Goal: Task Accomplishment & Management: Complete application form

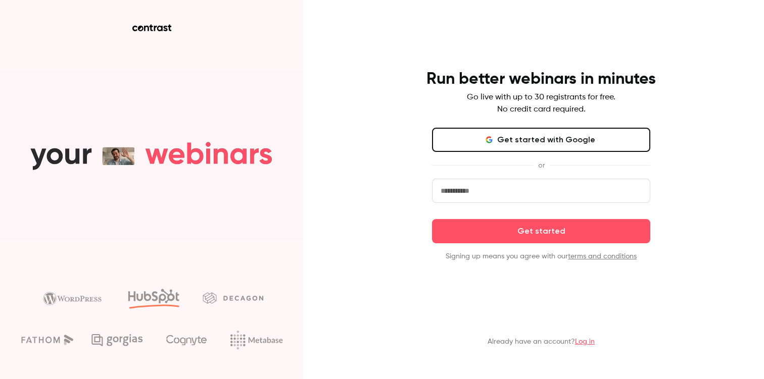
click at [524, 143] on button "Get started with Google" at bounding box center [541, 140] width 218 height 24
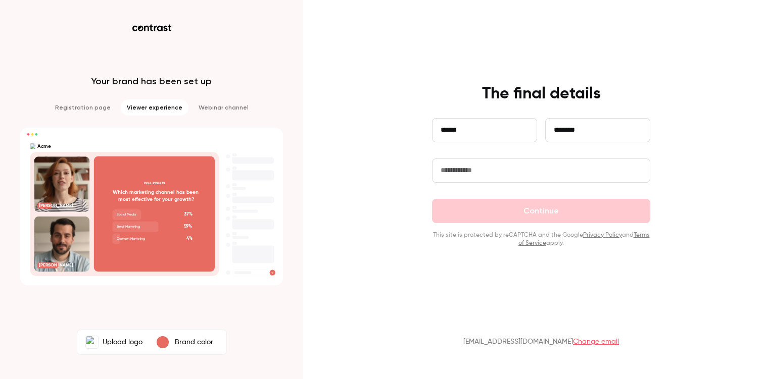
click at [489, 173] on input "text" at bounding box center [541, 171] width 218 height 24
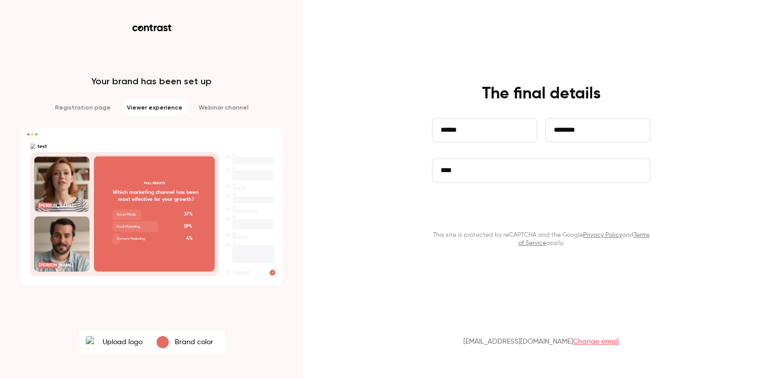
type input "****"
click at [530, 213] on button "Continue" at bounding box center [541, 211] width 218 height 24
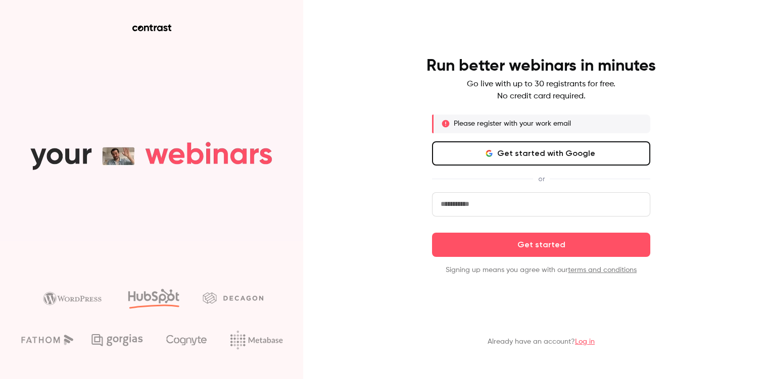
click at [505, 201] on input "email" at bounding box center [541, 204] width 218 height 24
type input "**********"
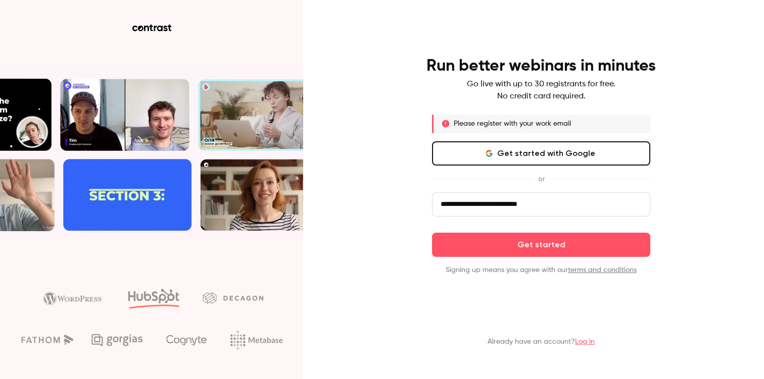
click button "Get started" at bounding box center [541, 245] width 218 height 24
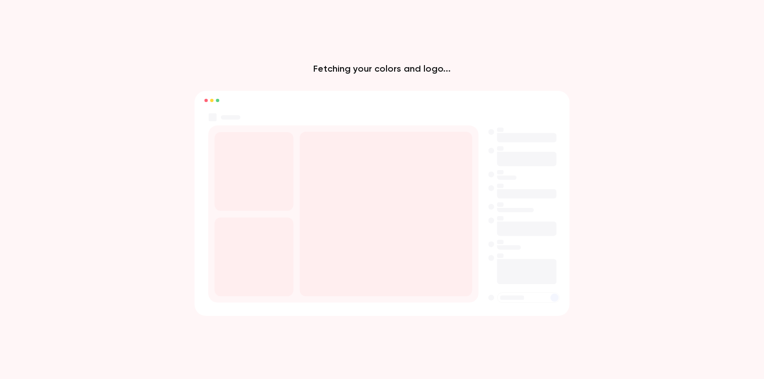
click at [365, 167] on rect at bounding box center [386, 214] width 172 height 165
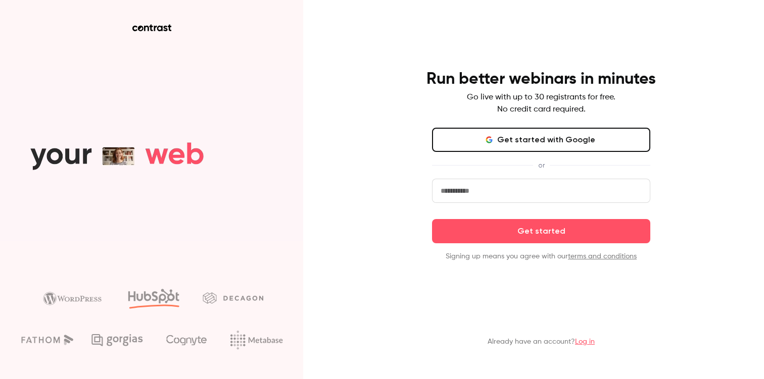
click at [467, 189] on input "email" at bounding box center [541, 191] width 218 height 24
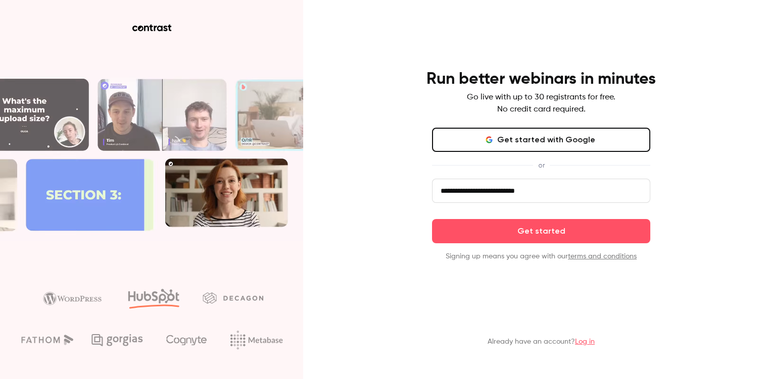
type input "**********"
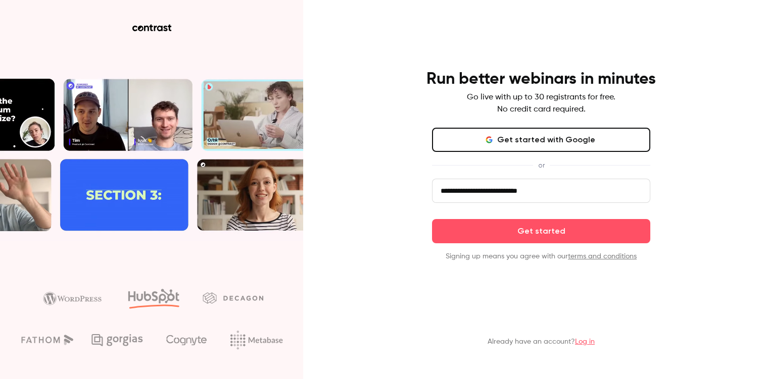
click button "Get started" at bounding box center [541, 231] width 218 height 24
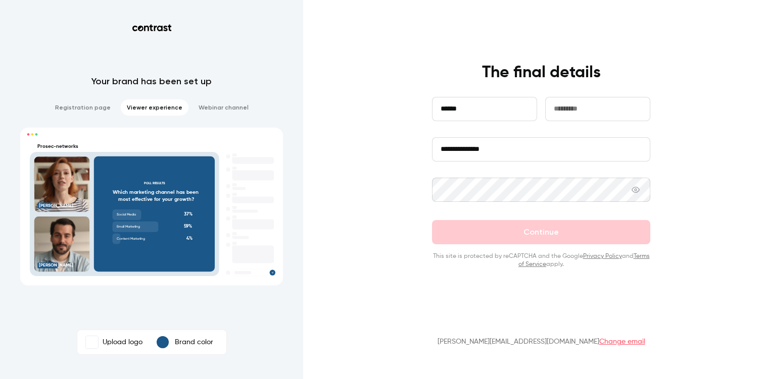
type input "******"
type input "********"
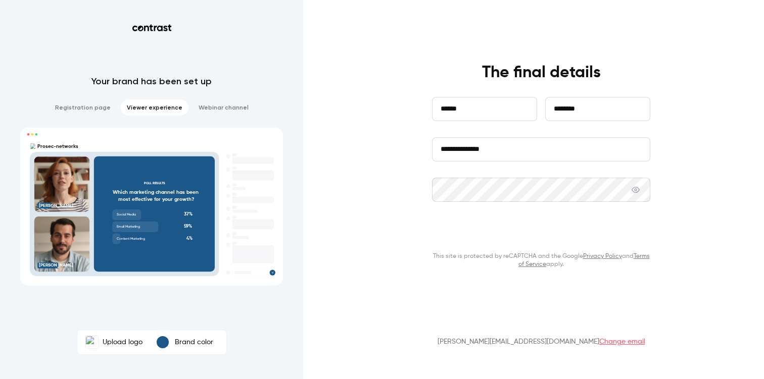
click at [483, 233] on button "Continue" at bounding box center [541, 232] width 218 height 24
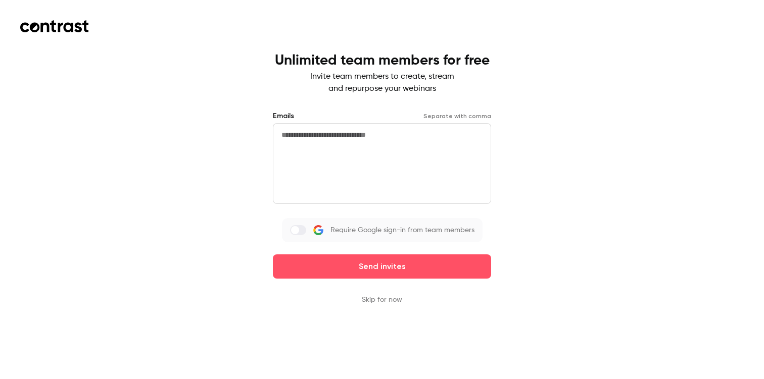
click at [369, 129] on textarea at bounding box center [382, 163] width 218 height 81
click at [220, 128] on div "Unlimited team members for free Invite team members to create, stream and repur…" at bounding box center [382, 189] width 764 height 379
click at [393, 292] on div "Unlimited team members for free Invite team members to create, stream and repur…" at bounding box center [382, 179] width 218 height 253
click at [392, 296] on button "Skip for now" at bounding box center [382, 300] width 40 height 10
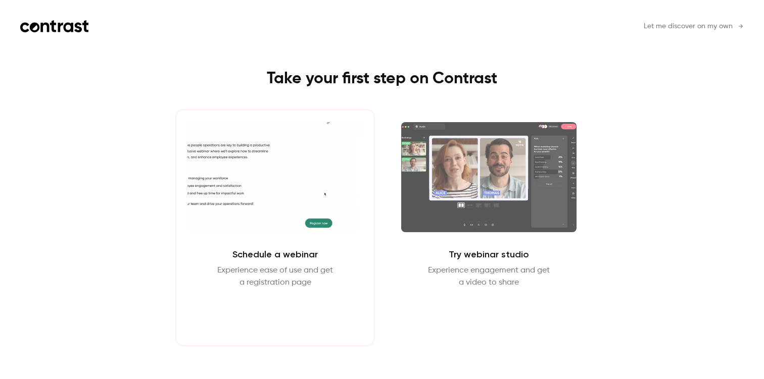
click at [272, 308] on button "Schedule webinar" at bounding box center [275, 313] width 86 height 24
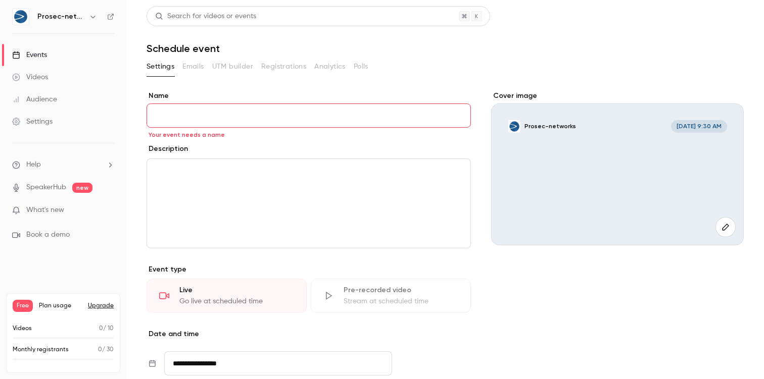
click at [184, 120] on input "Name" at bounding box center [309, 116] width 324 height 24
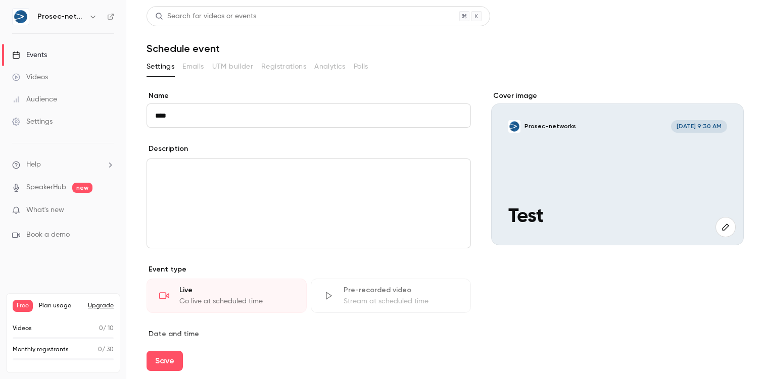
type input "****"
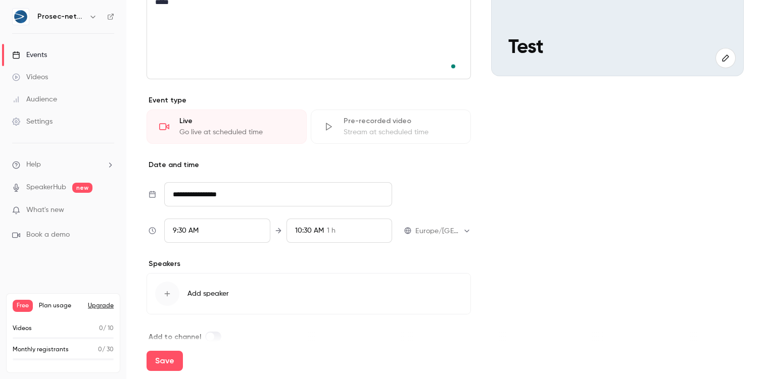
scroll to position [185, 0]
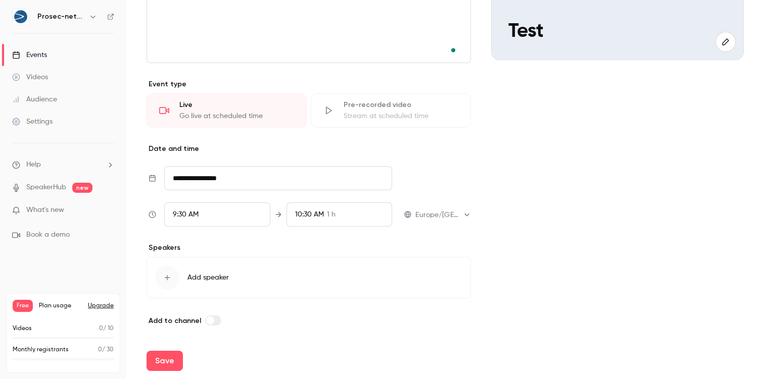
click at [202, 178] on input "**********" at bounding box center [278, 178] width 228 height 24
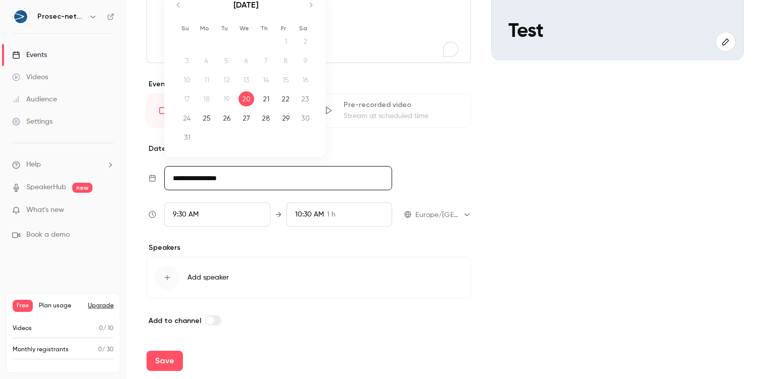
click at [305, 252] on p "Speakers" at bounding box center [309, 248] width 324 height 10
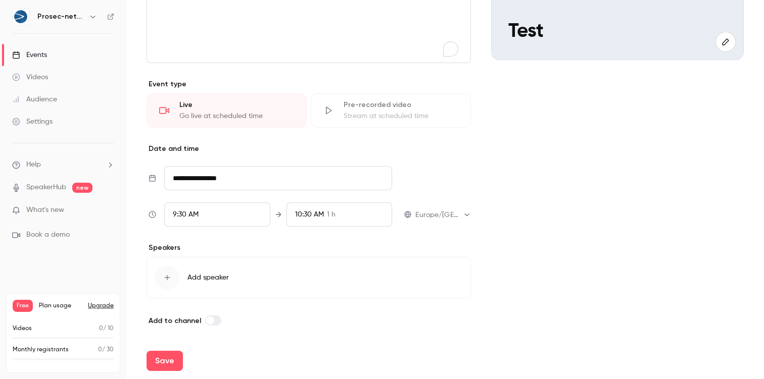
click at [200, 283] on button "Add speaker" at bounding box center [309, 277] width 324 height 41
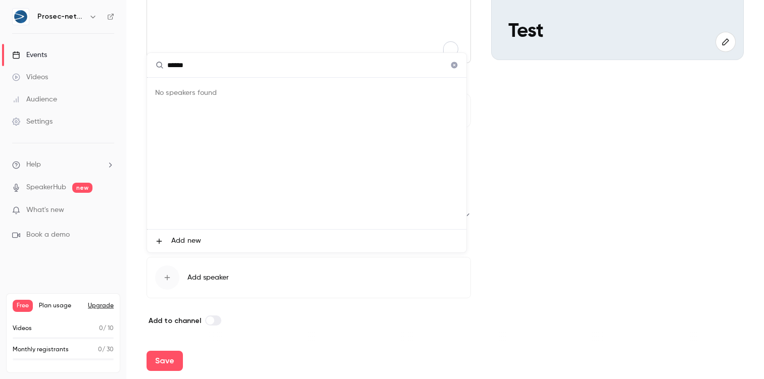
type input "******"
click at [262, 313] on div at bounding box center [382, 189] width 764 height 379
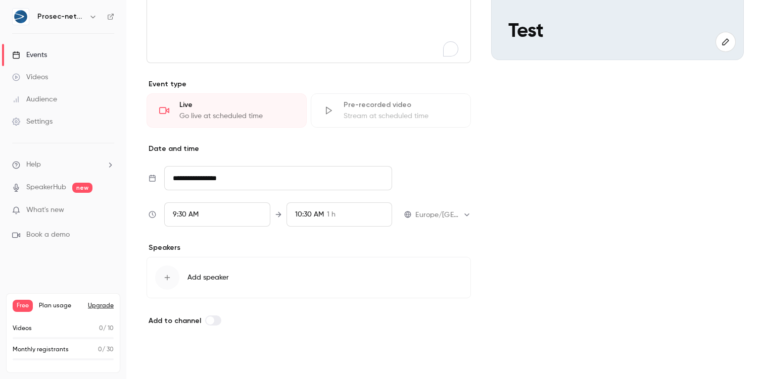
click at [169, 358] on button "Save" at bounding box center [165, 361] width 36 height 20
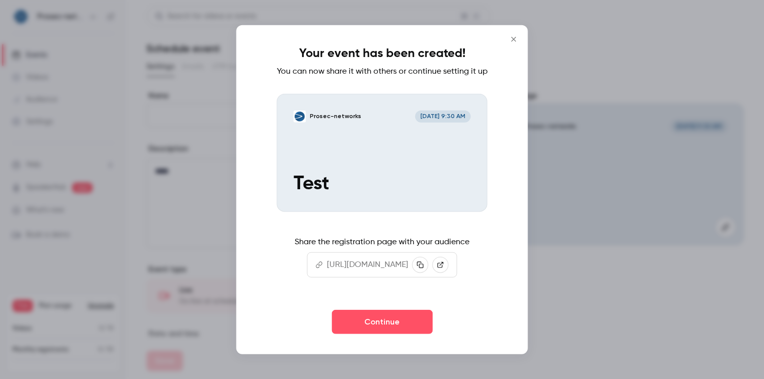
scroll to position [0, 0]
click at [407, 271] on p "[URL][DOMAIN_NAME]" at bounding box center [367, 265] width 81 height 12
click at [444, 269] on icon at bounding box center [440, 265] width 7 height 7
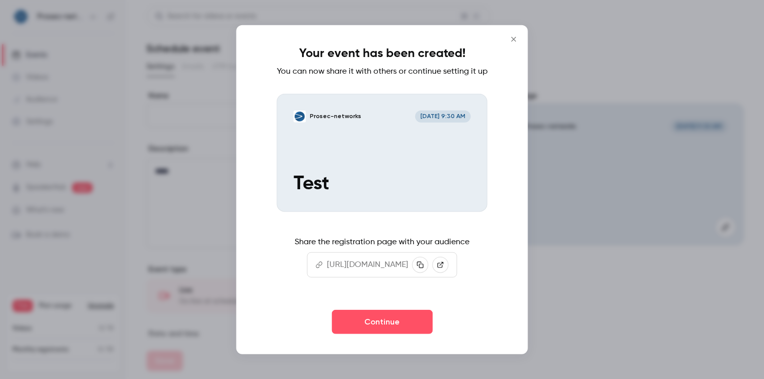
click at [520, 35] on icon "Close" at bounding box center [514, 39] width 12 height 8
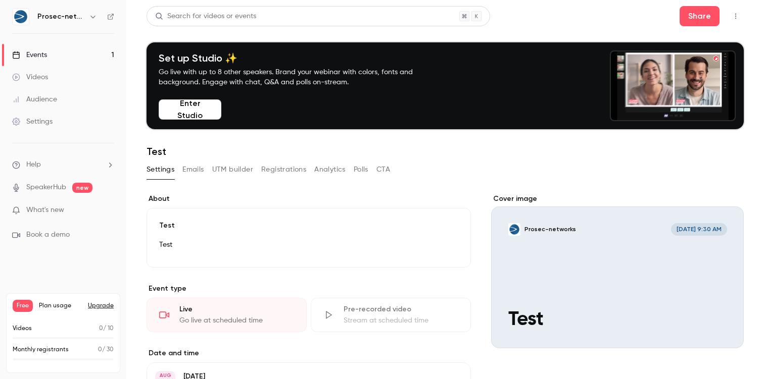
scroll to position [8, 0]
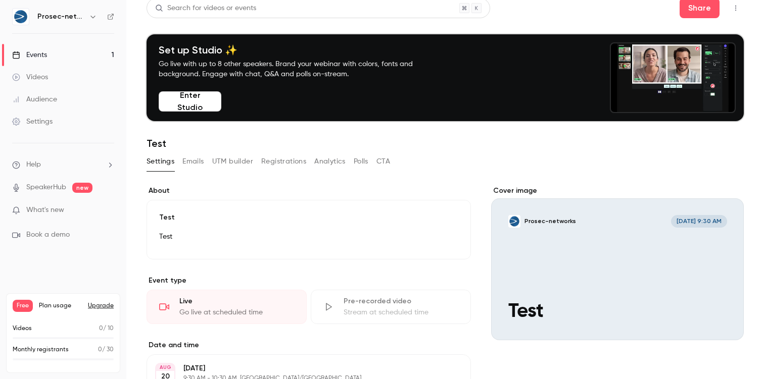
click at [194, 169] on button "Emails" at bounding box center [192, 162] width 21 height 16
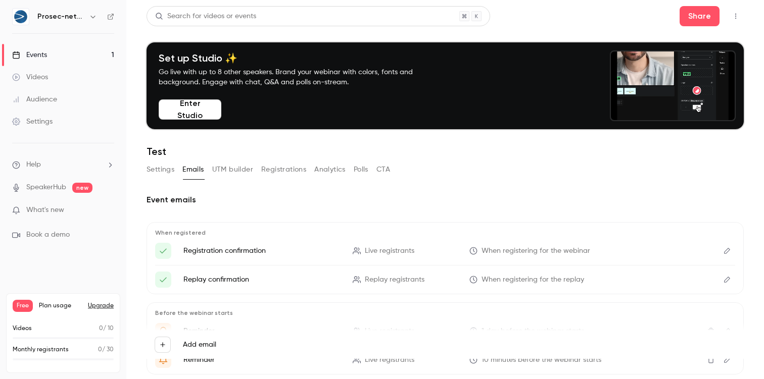
click at [232, 164] on button "UTM builder" at bounding box center [232, 170] width 41 height 16
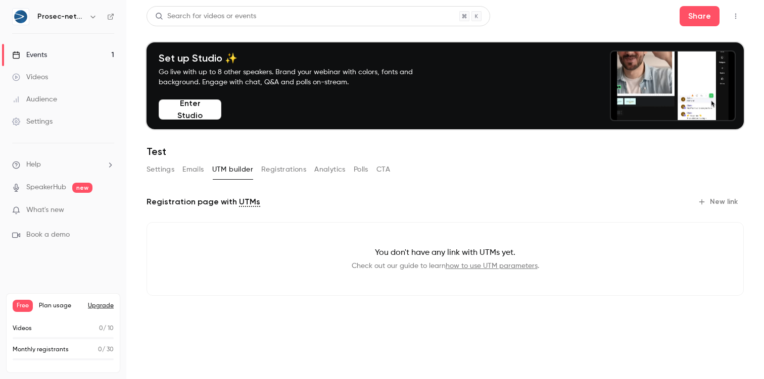
click at [301, 168] on button "Registrations" at bounding box center [283, 170] width 45 height 16
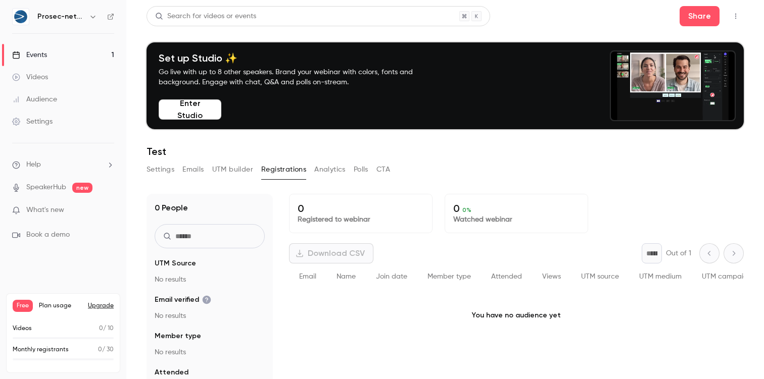
click at [335, 170] on button "Analytics" at bounding box center [329, 170] width 31 height 16
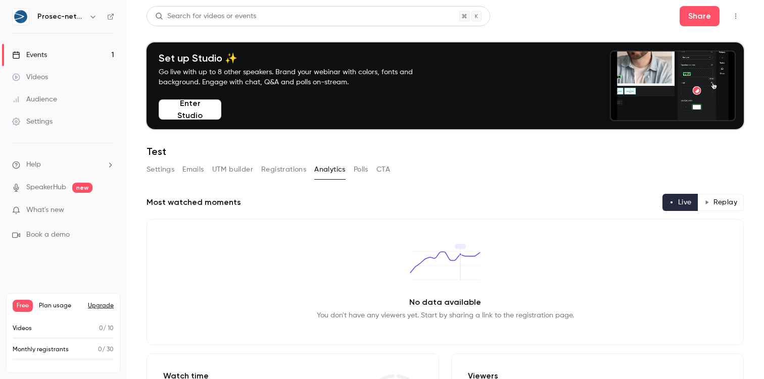
click at [366, 169] on button "Polls" at bounding box center [361, 170] width 15 height 16
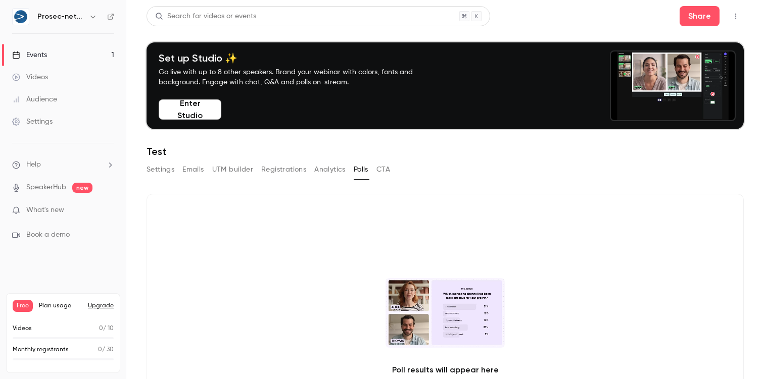
click at [387, 169] on button "CTA" at bounding box center [383, 170] width 14 height 16
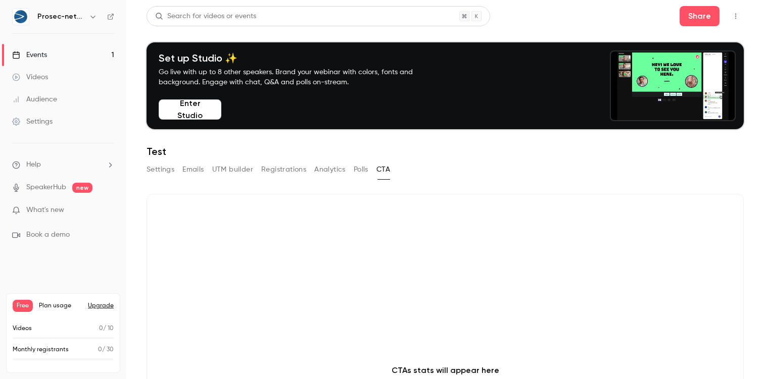
click at [44, 234] on span "Book a demo" at bounding box center [47, 235] width 43 height 11
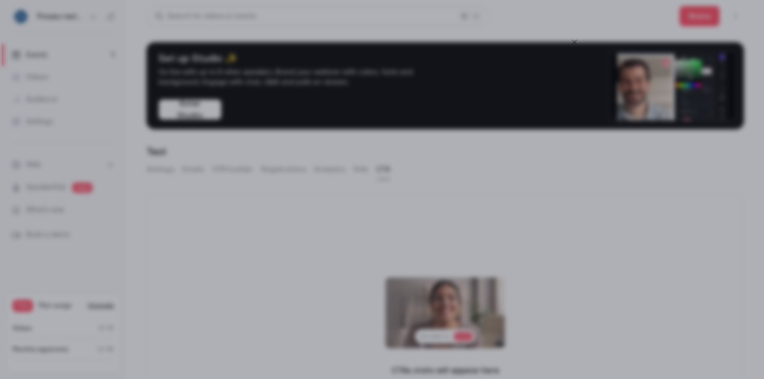
click at [573, 42] on icon "Close" at bounding box center [574, 42] width 12 height 8
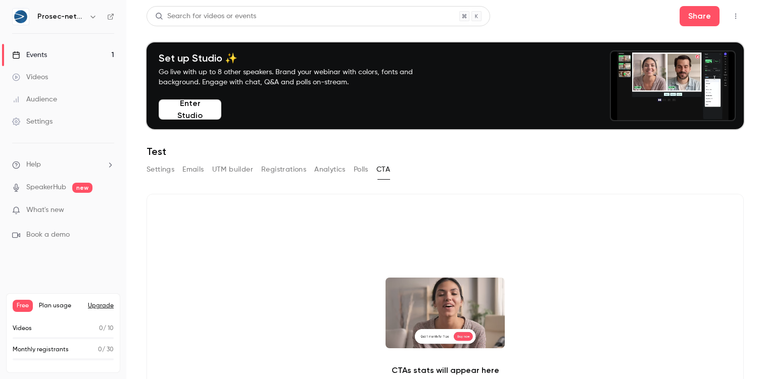
click at [4, 215] on ul "Help SpeakerHub new What's new Book a demo" at bounding box center [63, 199] width 126 height 113
click at [37, 212] on span "What's new" at bounding box center [45, 210] width 38 height 11
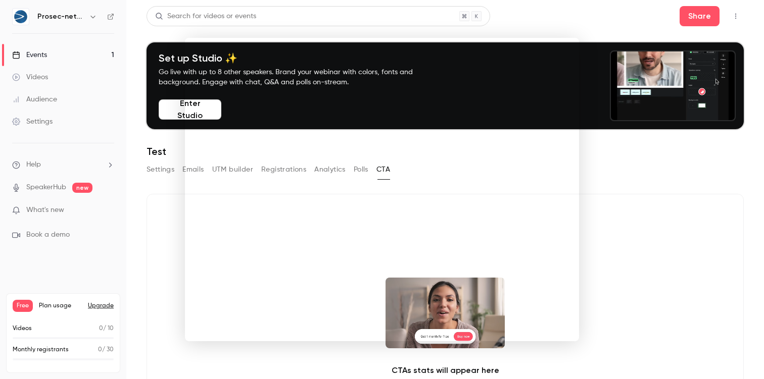
click at [571, 26] on div at bounding box center [382, 189] width 764 height 379
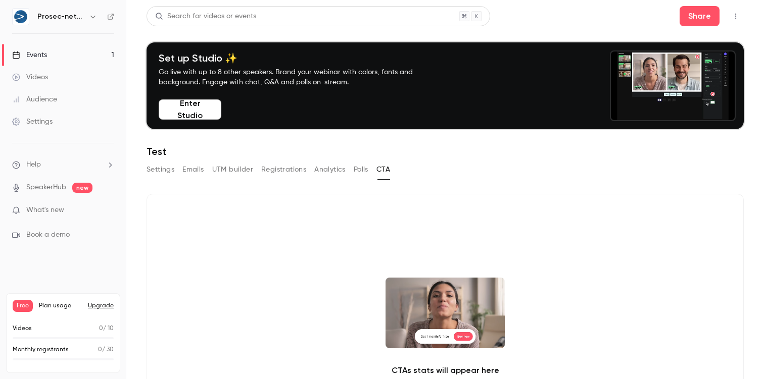
click at [60, 104] on link "Audience" at bounding box center [63, 99] width 126 height 22
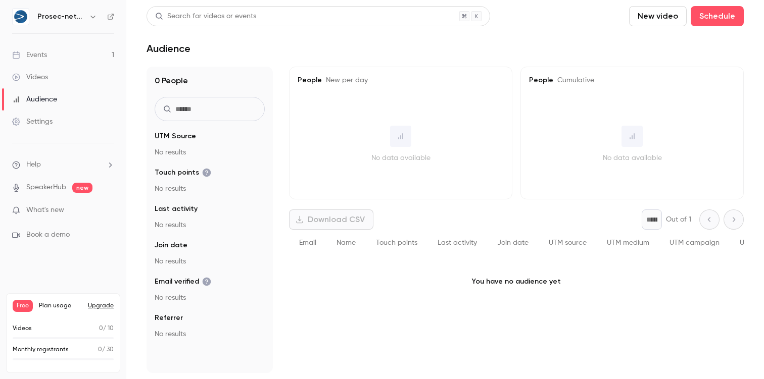
click at [46, 115] on link "Settings" at bounding box center [63, 122] width 126 height 22
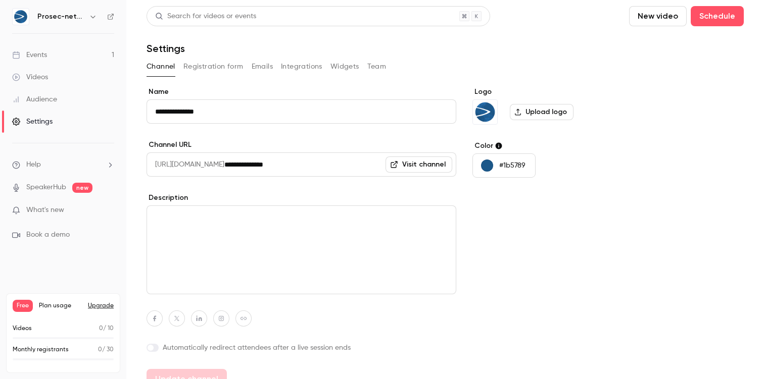
click at [218, 70] on button "Registration form" at bounding box center [213, 67] width 60 height 16
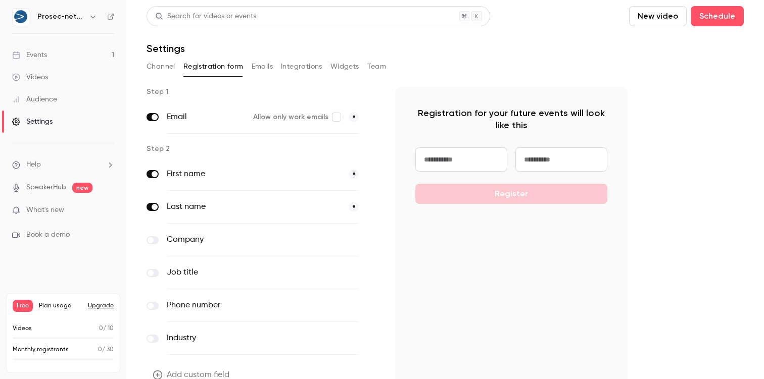
click at [175, 67] on button "Channel" at bounding box center [161, 67] width 29 height 16
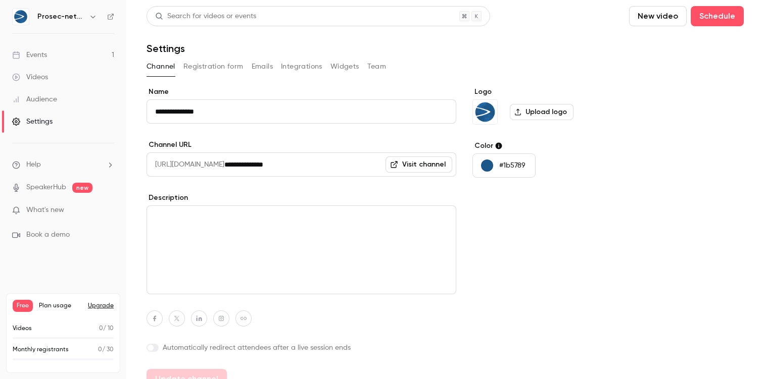
click at [207, 69] on button "Registration form" at bounding box center [213, 67] width 60 height 16
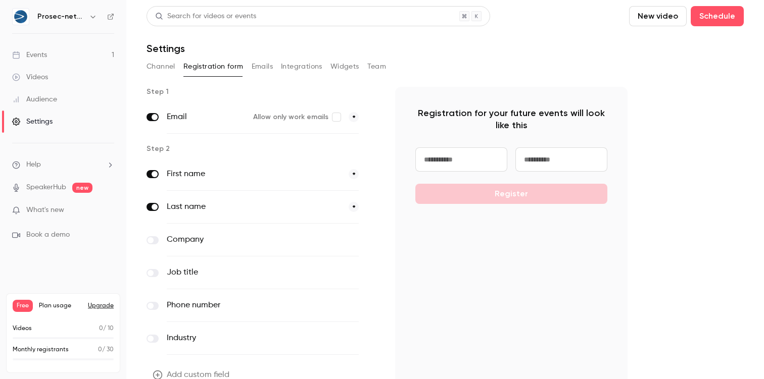
click at [269, 67] on button "Emails" at bounding box center [262, 67] width 21 height 16
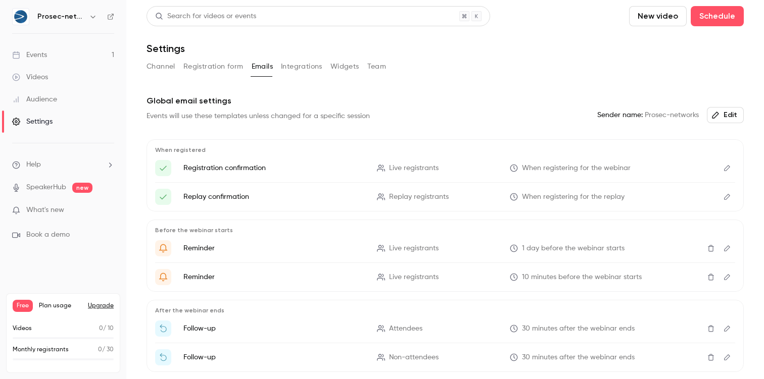
click at [306, 67] on button "Integrations" at bounding box center [301, 67] width 41 height 16
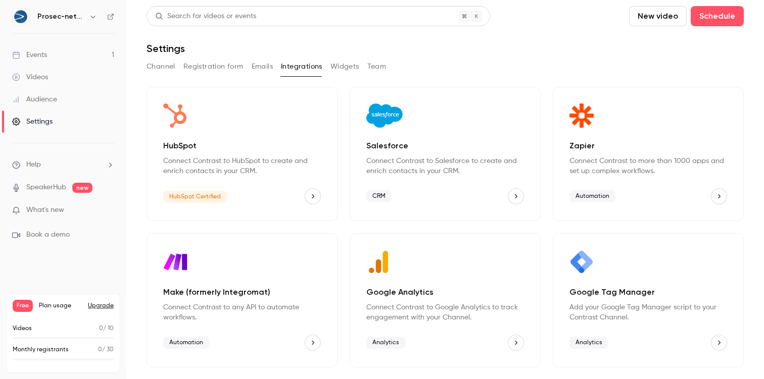
click at [340, 63] on button "Widgets" at bounding box center [344, 67] width 29 height 16
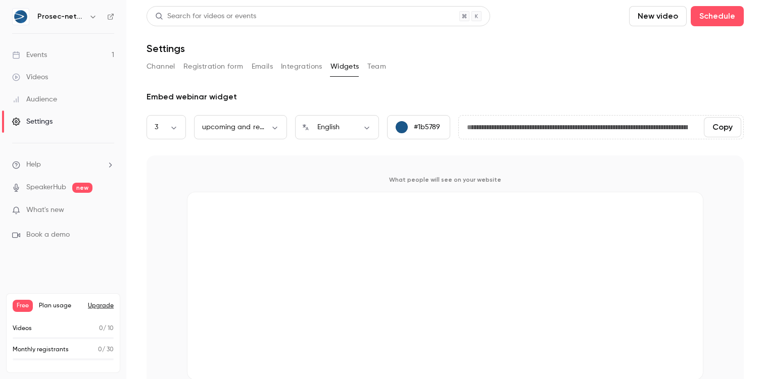
click at [377, 64] on button "Team" at bounding box center [376, 67] width 19 height 16
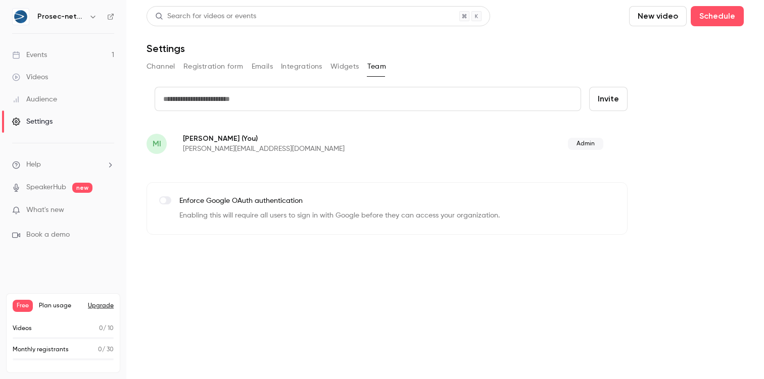
click at [297, 66] on button "Integrations" at bounding box center [301, 67] width 41 height 16
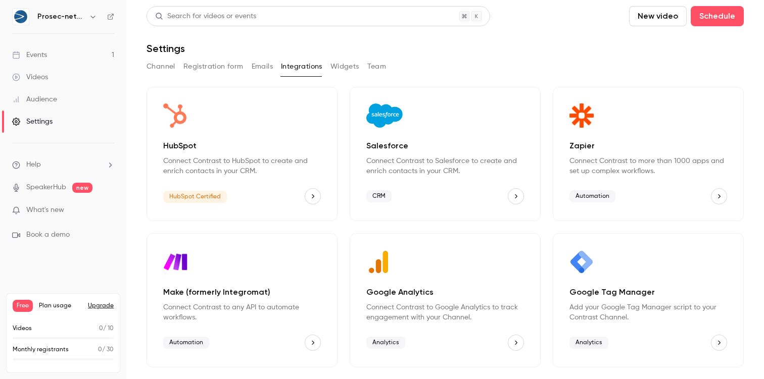
click at [255, 69] on button "Emails" at bounding box center [262, 67] width 21 height 16
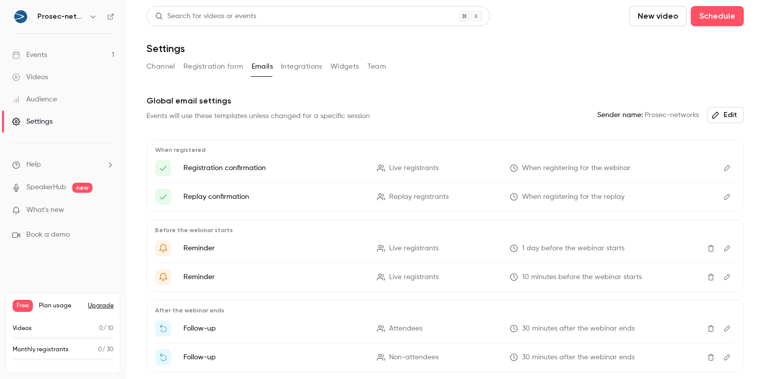
click at [230, 66] on button "Registration form" at bounding box center [213, 67] width 60 height 16
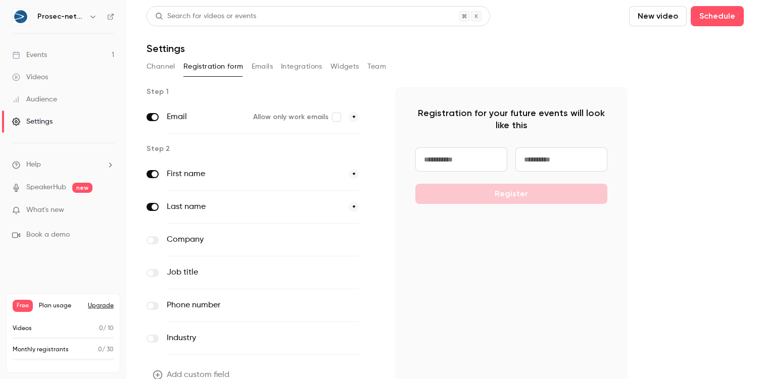
click at [164, 66] on button "Channel" at bounding box center [161, 67] width 29 height 16
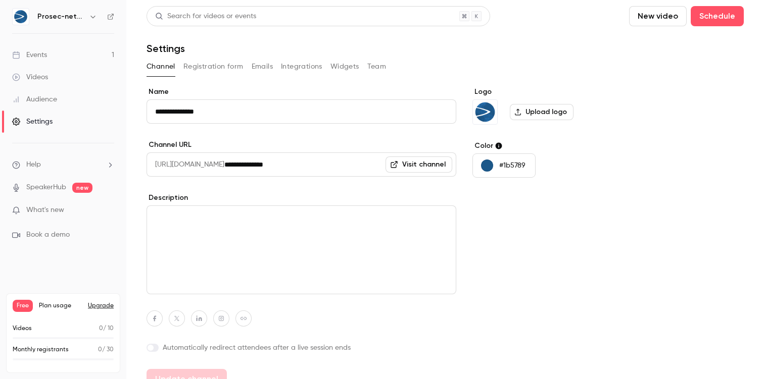
click at [70, 100] on link "Audience" at bounding box center [63, 99] width 126 height 22
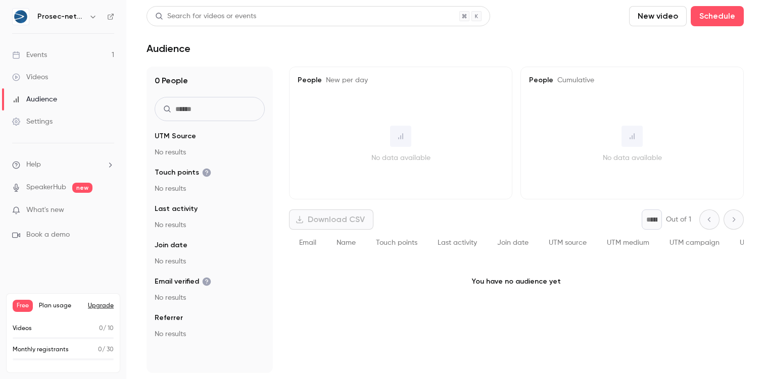
click at [54, 232] on span "Book a demo" at bounding box center [47, 235] width 43 height 11
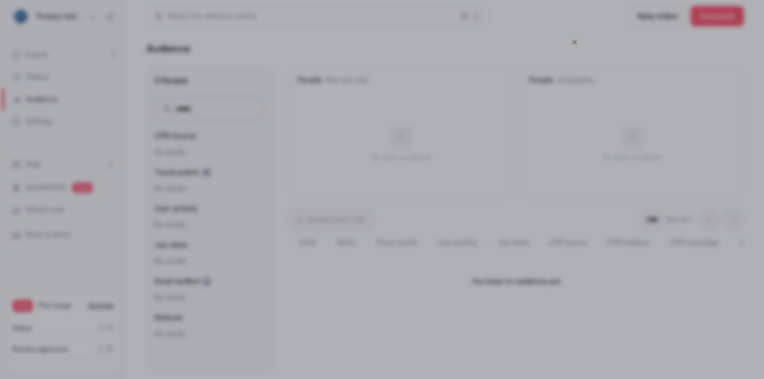
click at [572, 44] on icon "Close" at bounding box center [574, 42] width 12 height 8
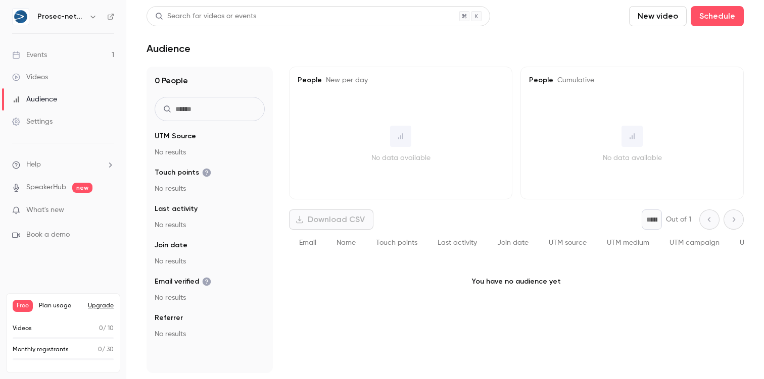
click at [54, 308] on span "Plan usage" at bounding box center [60, 306] width 43 height 8
click at [39, 119] on div "Settings" at bounding box center [32, 122] width 40 height 10
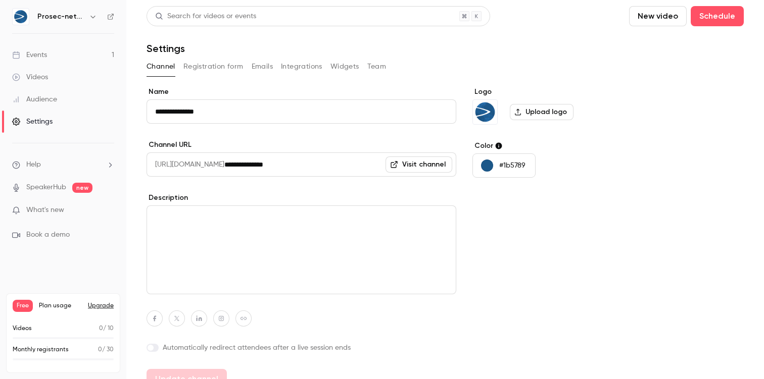
click at [215, 67] on button "Registration form" at bounding box center [213, 67] width 60 height 16
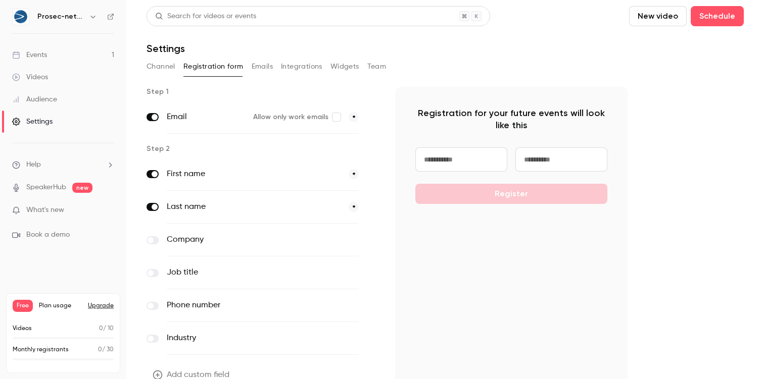
click at [267, 67] on button "Emails" at bounding box center [262, 67] width 21 height 16
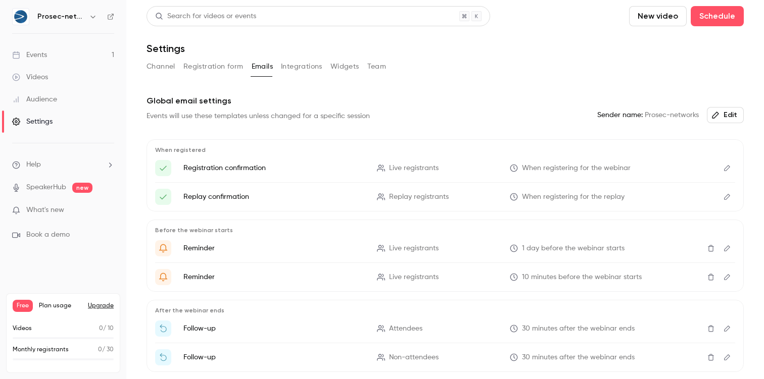
click at [299, 74] on button "Integrations" at bounding box center [301, 67] width 41 height 16
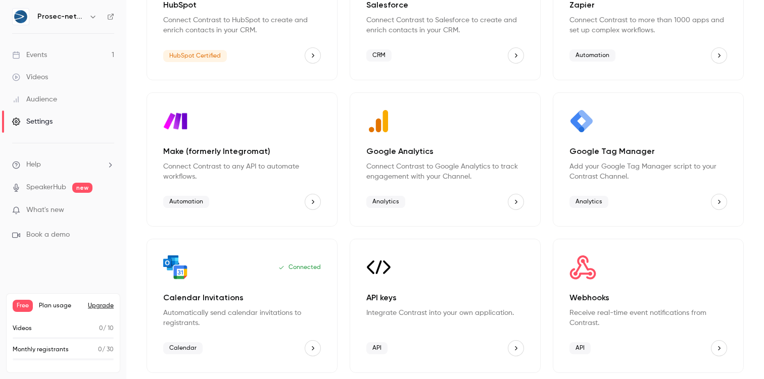
scroll to position [140, 0]
click at [310, 349] on icon "Calendar Invitations" at bounding box center [312, 349] width 7 height 7
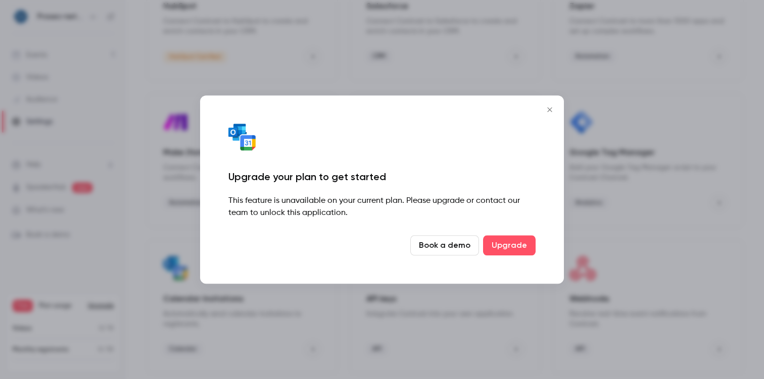
click at [437, 245] on link "Book a demo" at bounding box center [444, 245] width 69 height 20
click at [554, 109] on icon "Close" at bounding box center [550, 110] width 12 height 8
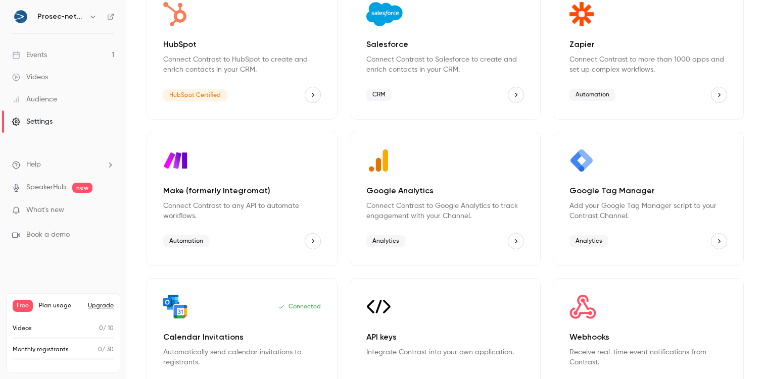
scroll to position [141, 0]
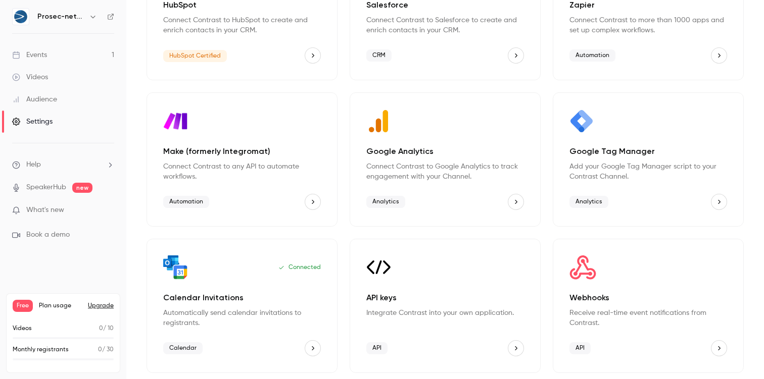
click at [316, 348] on button "Calendar Invitations" at bounding box center [313, 348] width 16 height 16
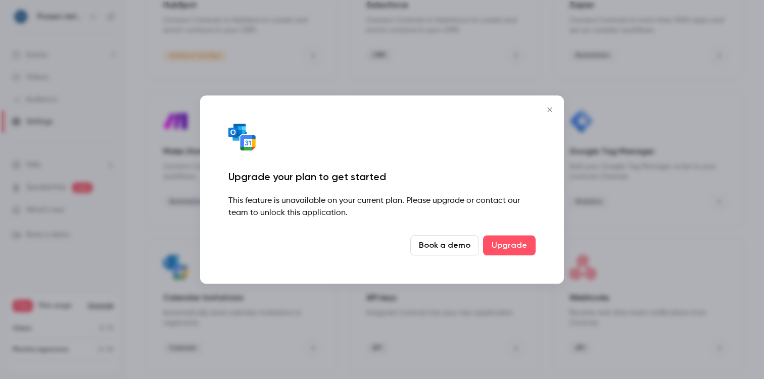
click at [548, 112] on icon "Close" at bounding box center [549, 109] width 5 height 5
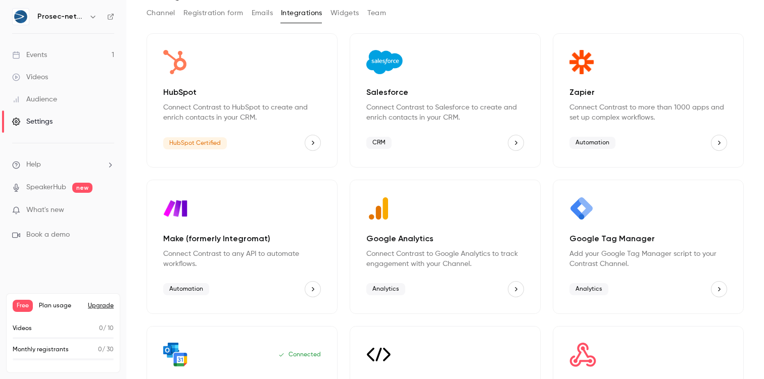
scroll to position [0, 0]
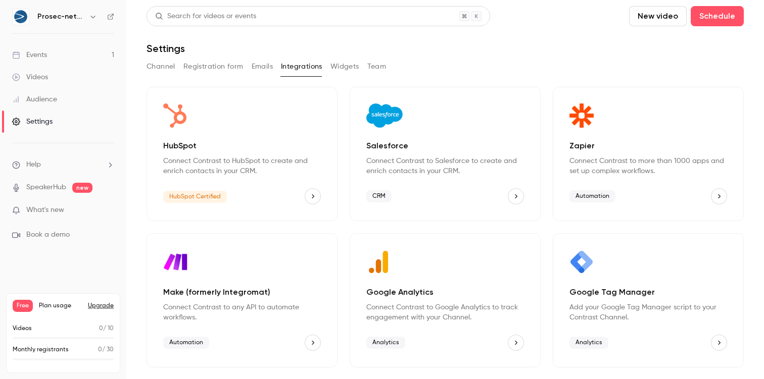
click at [52, 106] on link "Audience" at bounding box center [63, 99] width 126 height 22
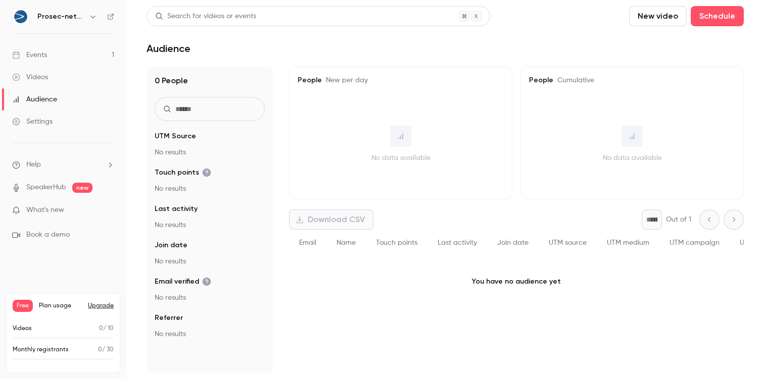
click at [37, 116] on link "Settings" at bounding box center [63, 122] width 126 height 22
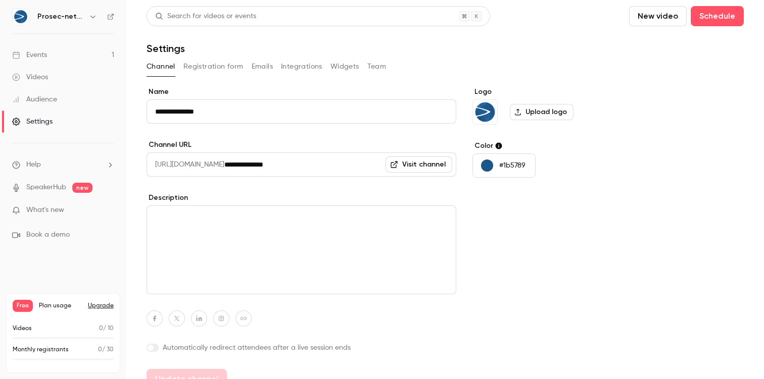
click at [224, 63] on button "Registration form" at bounding box center [213, 67] width 60 height 16
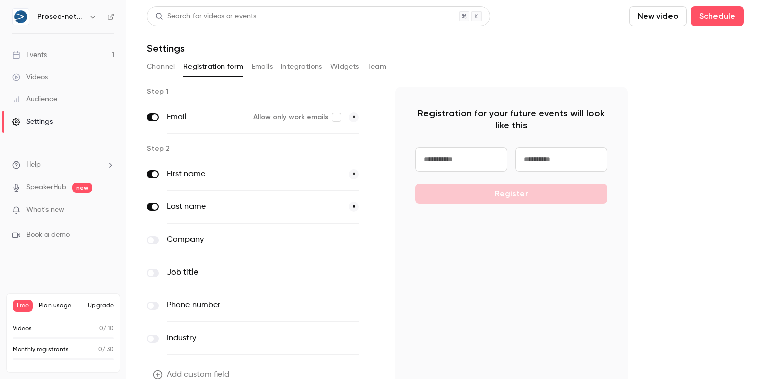
click at [262, 65] on button "Emails" at bounding box center [262, 67] width 21 height 16
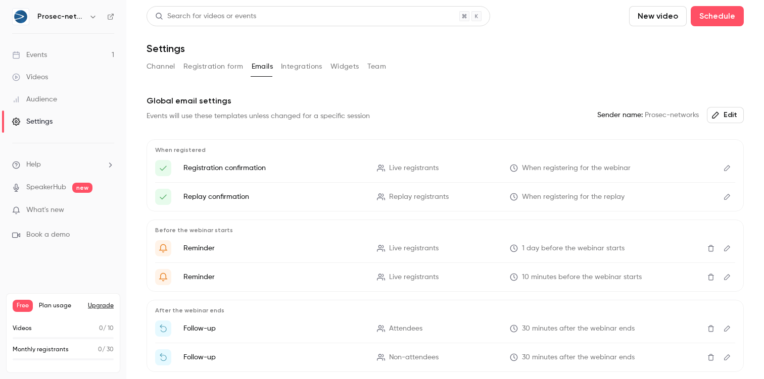
click at [302, 68] on button "Integrations" at bounding box center [301, 67] width 41 height 16
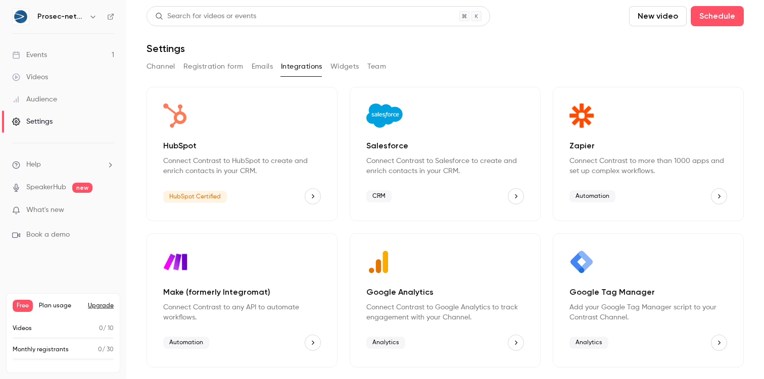
click at [335, 68] on button "Widgets" at bounding box center [344, 67] width 29 height 16
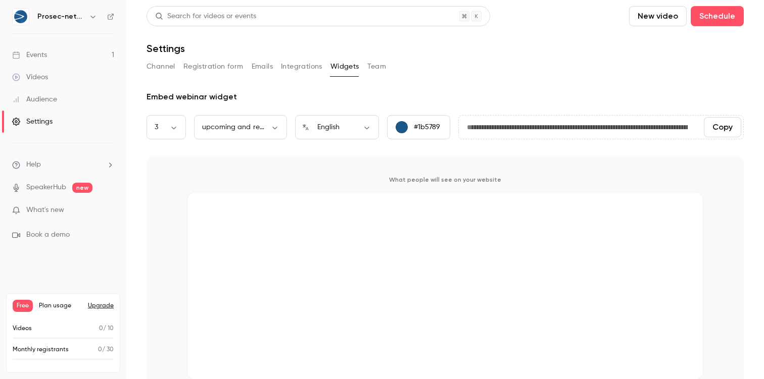
click at [370, 67] on button "Team" at bounding box center [376, 67] width 19 height 16
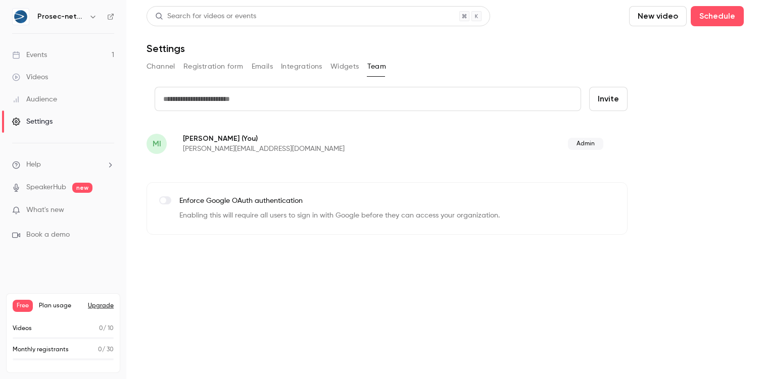
click at [162, 66] on button "Channel" at bounding box center [161, 67] width 29 height 16
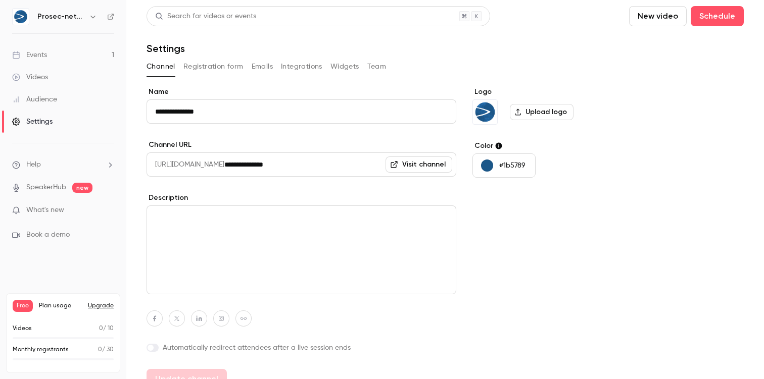
click at [39, 105] on link "Audience" at bounding box center [63, 99] width 126 height 22
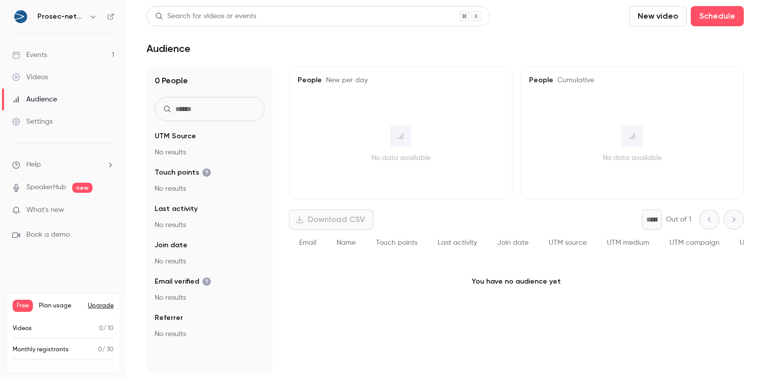
click at [35, 80] on div "Videos" at bounding box center [30, 77] width 36 height 10
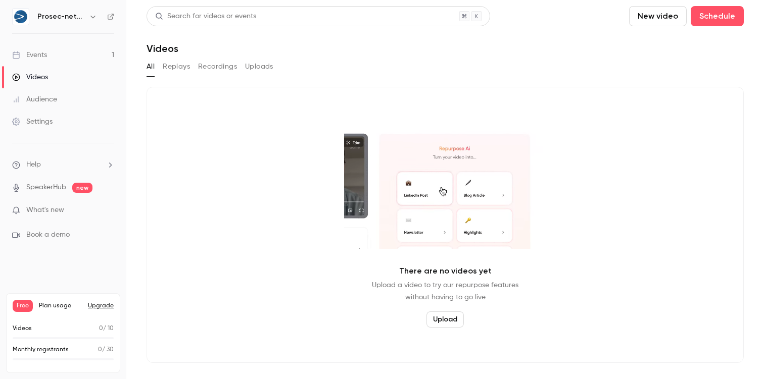
click at [36, 50] on link "Events 1" at bounding box center [63, 55] width 126 height 22
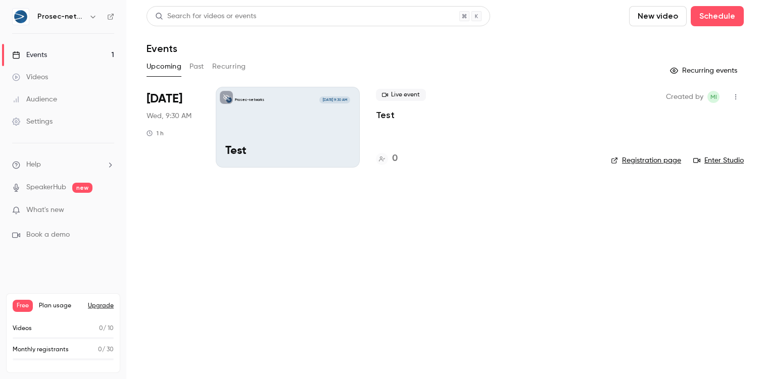
click at [46, 77] on div "Videos" at bounding box center [30, 77] width 36 height 10
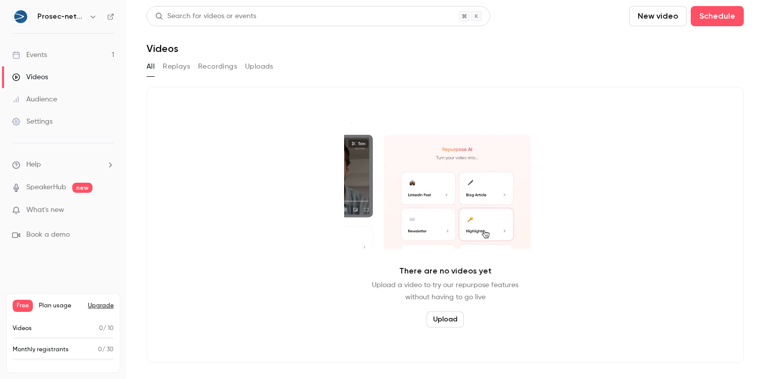
click at [183, 68] on button "Replays" at bounding box center [176, 67] width 27 height 16
click at [45, 104] on div "Audience" at bounding box center [34, 99] width 45 height 10
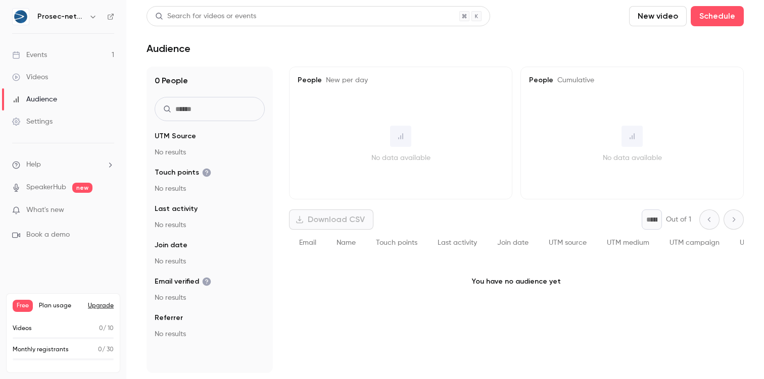
click at [40, 123] on div "Settings" at bounding box center [32, 122] width 40 height 10
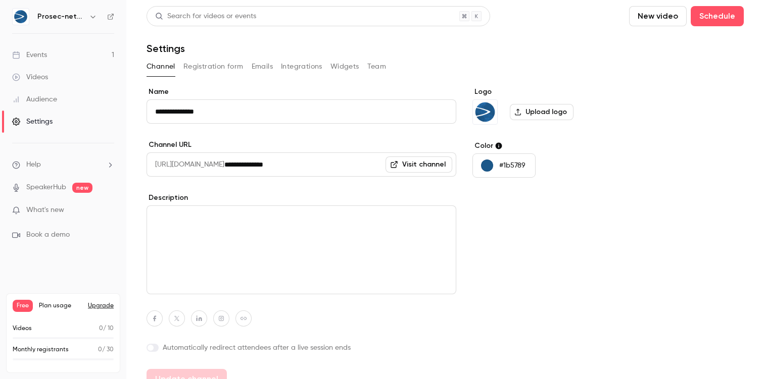
click at [413, 170] on link "Visit channel" at bounding box center [418, 165] width 67 height 16
click at [209, 65] on button "Registration form" at bounding box center [213, 67] width 60 height 16
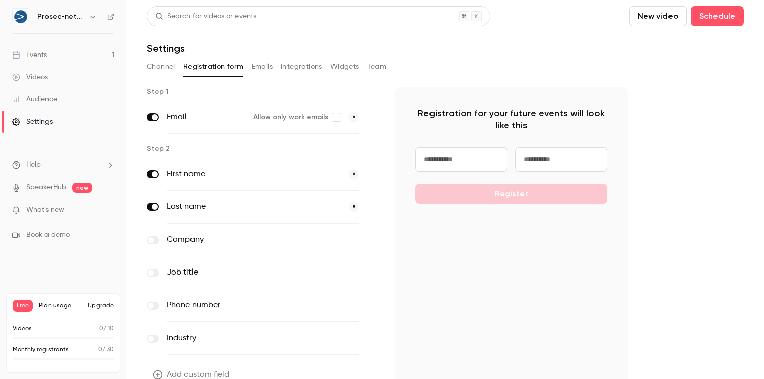
click at [278, 65] on div "Channel Registration form Emails Integrations Widgets Team" at bounding box center [445, 67] width 597 height 16
click at [256, 65] on button "Emails" at bounding box center [262, 67] width 21 height 16
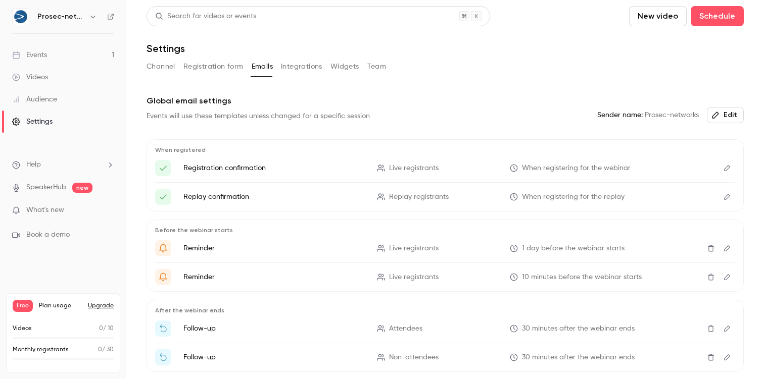
click at [288, 67] on button "Integrations" at bounding box center [301, 67] width 41 height 16
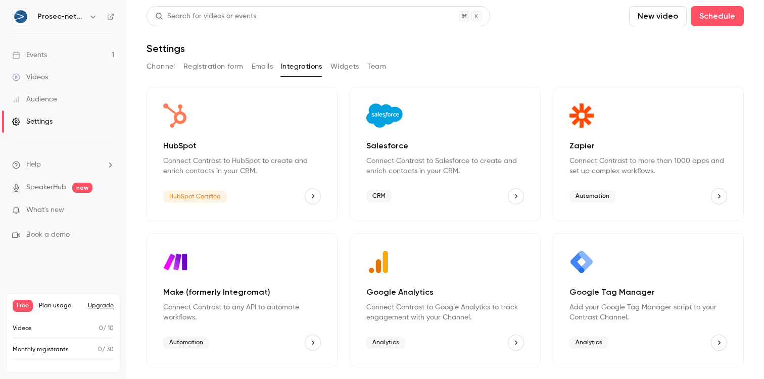
click at [346, 66] on button "Widgets" at bounding box center [344, 67] width 29 height 16
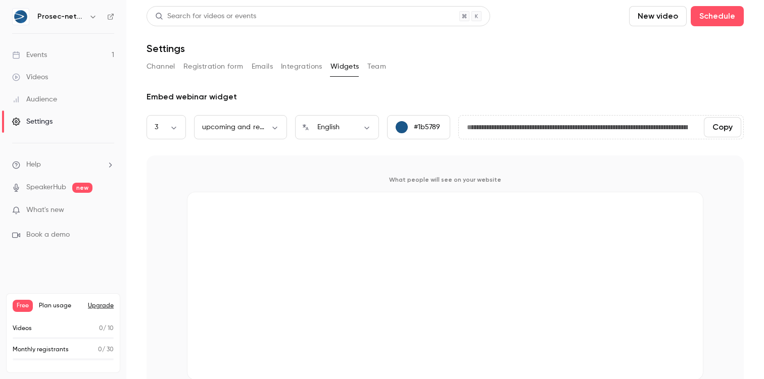
click at [373, 63] on button "Team" at bounding box center [376, 67] width 19 height 16
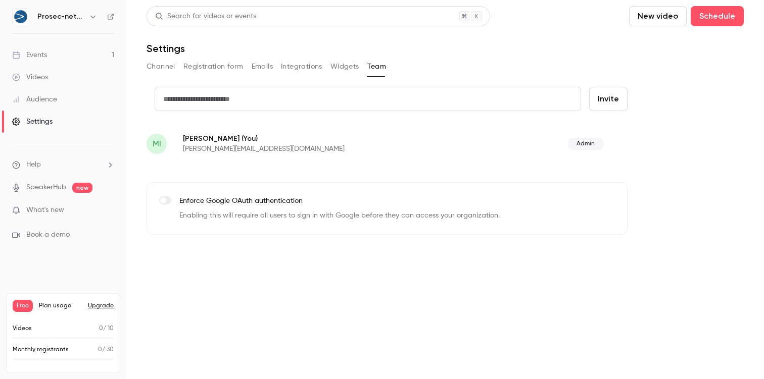
click at [166, 66] on button "Channel" at bounding box center [161, 67] width 29 height 16
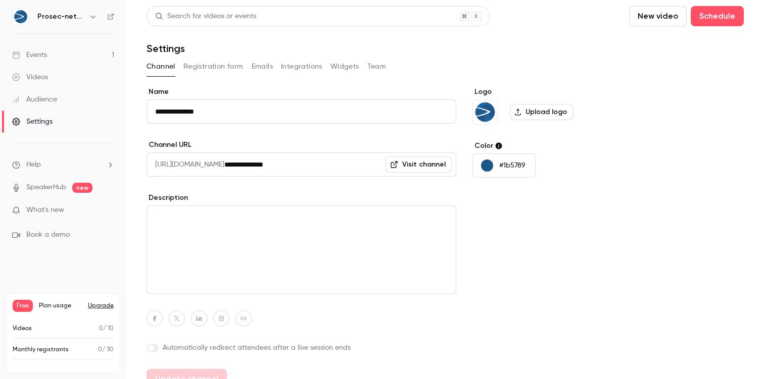
click at [54, 96] on div "Audience" at bounding box center [34, 99] width 45 height 10
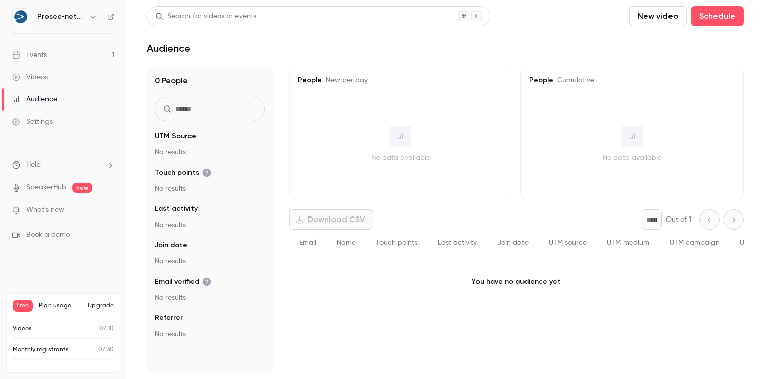
click at [43, 83] on link "Videos" at bounding box center [63, 77] width 126 height 22
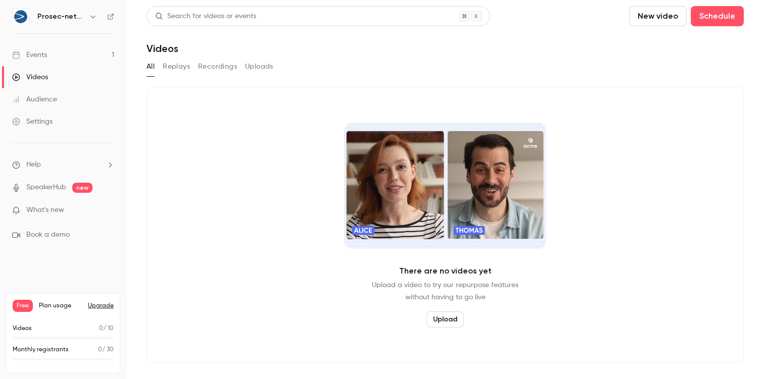
click at [41, 63] on link "Events 1" at bounding box center [63, 55] width 126 height 22
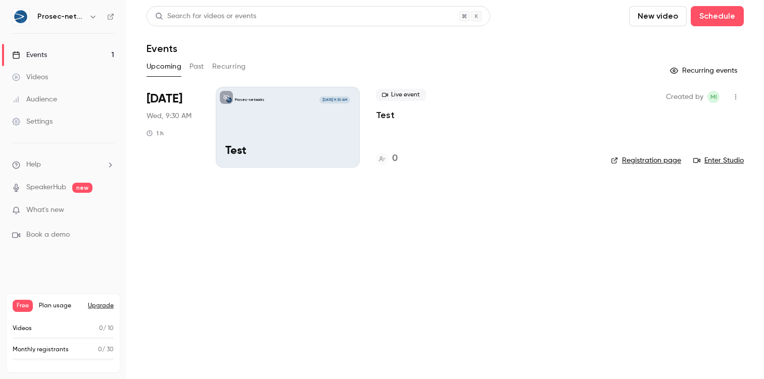
click at [343, 148] on p "Test" at bounding box center [287, 151] width 125 height 13
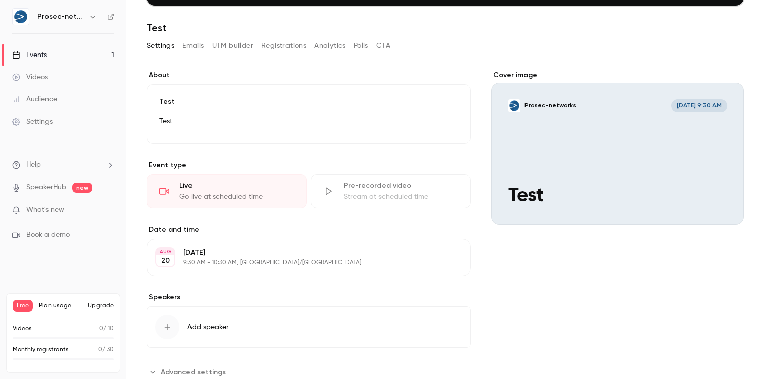
scroll to position [155, 0]
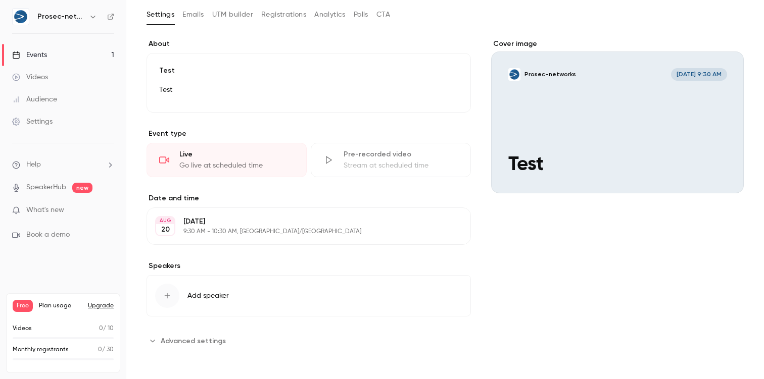
click at [249, 221] on p "[DATE]" at bounding box center [300, 222] width 234 height 10
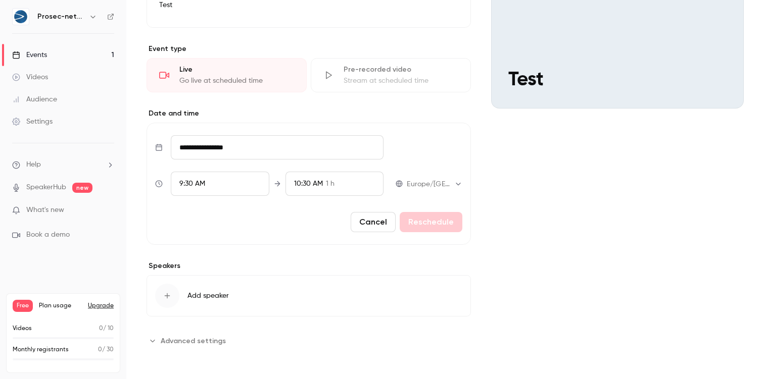
click at [373, 225] on button "Cancel" at bounding box center [373, 222] width 45 height 20
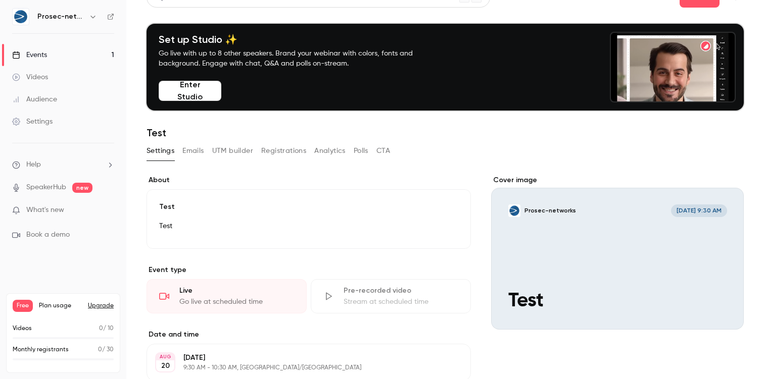
scroll to position [0, 0]
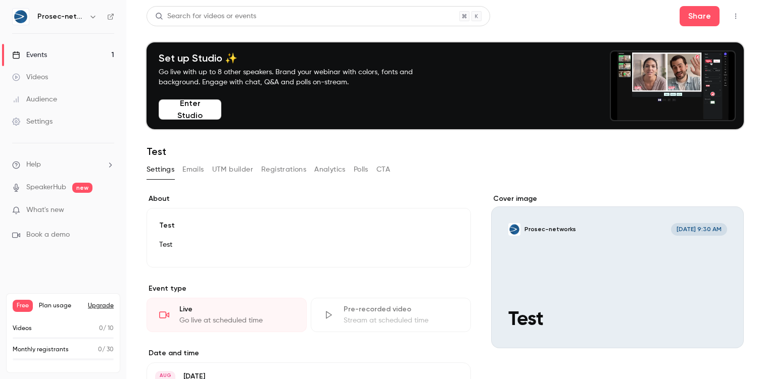
click at [196, 170] on button "Emails" at bounding box center [192, 170] width 21 height 16
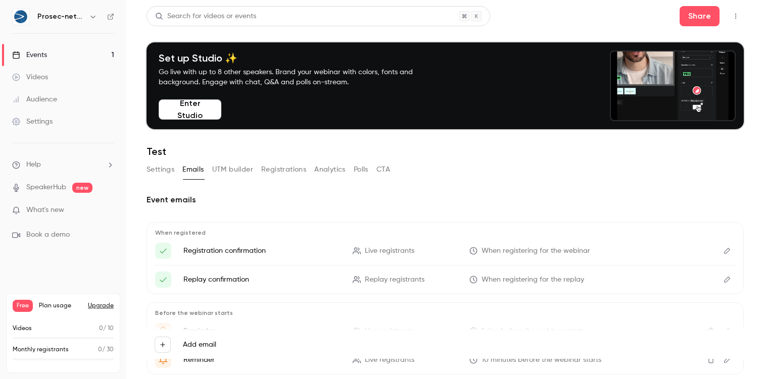
click at [229, 166] on button "UTM builder" at bounding box center [232, 170] width 41 height 16
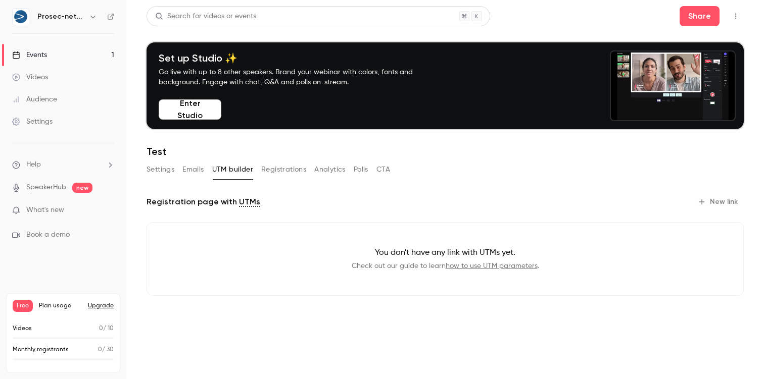
click at [281, 169] on button "Registrations" at bounding box center [283, 170] width 45 height 16
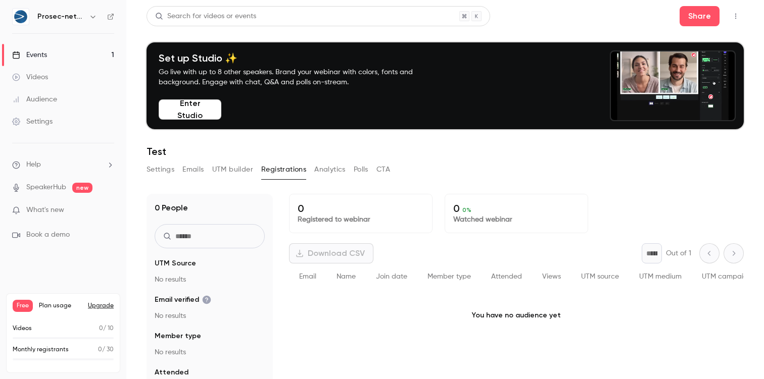
click at [329, 167] on button "Analytics" at bounding box center [329, 170] width 31 height 16
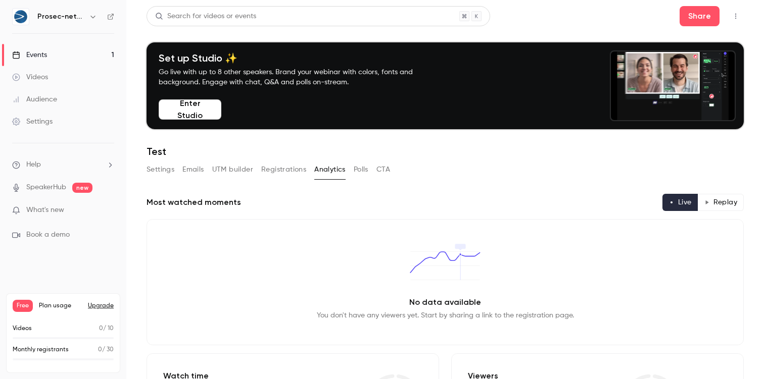
click at [352, 167] on div "Settings Emails UTM builder Registrations Analytics Polls CTA" at bounding box center [268, 170] width 243 height 16
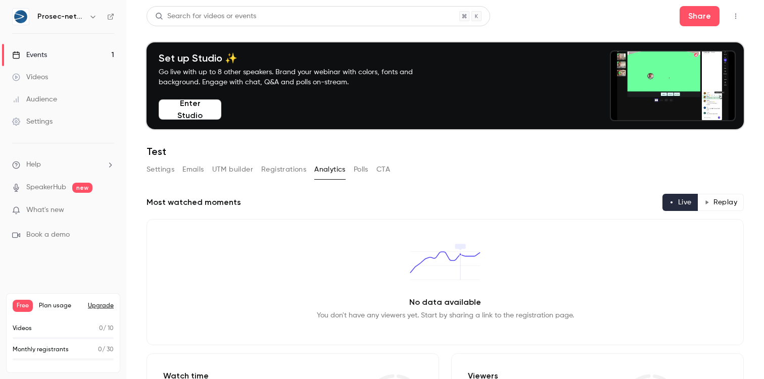
click at [356, 168] on button "Polls" at bounding box center [361, 170] width 15 height 16
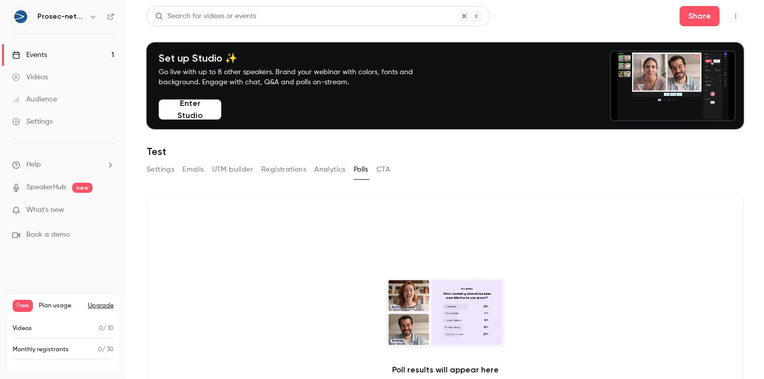
click at [376, 168] on div "Settings Emails UTM builder Registrations Analytics Polls CTA" at bounding box center [268, 170] width 243 height 16
click at [386, 168] on button "CTA" at bounding box center [383, 170] width 14 height 16
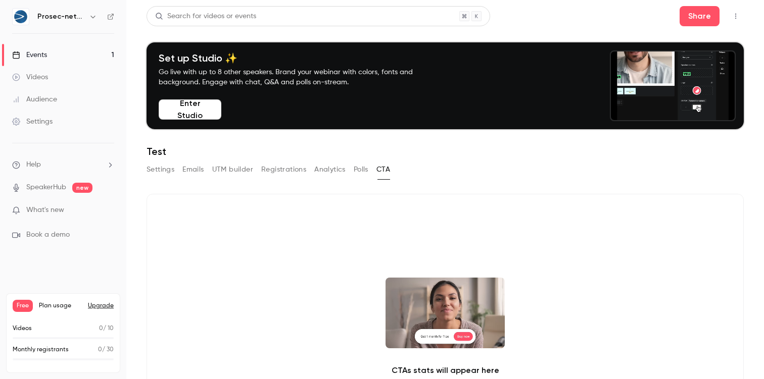
click at [160, 166] on button "Settings" at bounding box center [161, 170] width 28 height 16
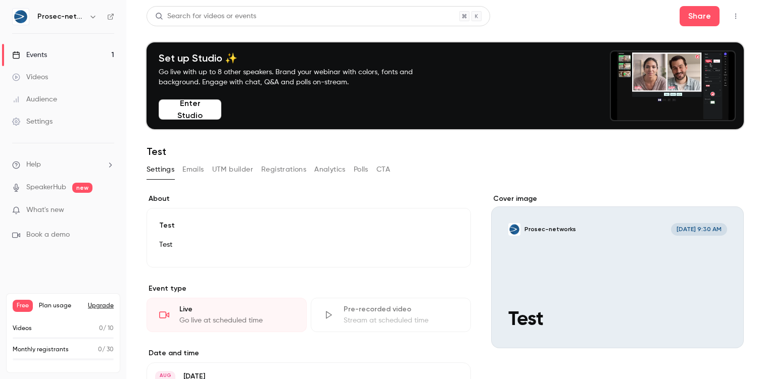
click at [54, 301] on div "Free Plan usage Upgrade" at bounding box center [63, 306] width 101 height 12
click at [36, 53] on div "Events" at bounding box center [29, 55] width 35 height 10
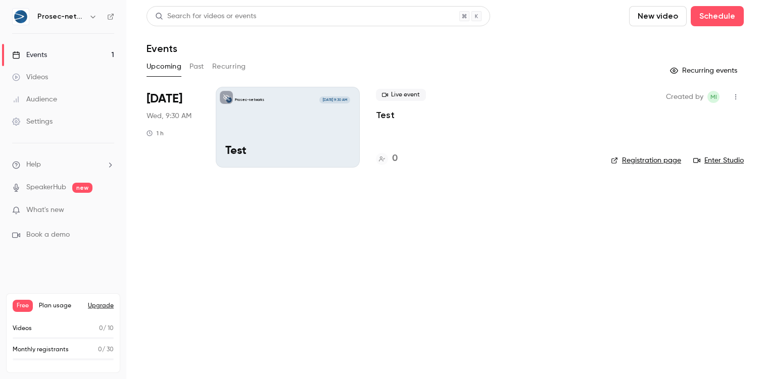
click at [645, 159] on link "Registration page" at bounding box center [646, 161] width 70 height 10
click at [392, 252] on main "Search for videos or events New video Schedule Events Upcoming Past Recurring R…" at bounding box center [445, 189] width 638 height 379
click at [333, 182] on main "Search for videos or events New video Schedule Events Upcoming Past Recurring R…" at bounding box center [445, 189] width 638 height 379
click at [298, 154] on p "Test" at bounding box center [287, 151] width 125 height 13
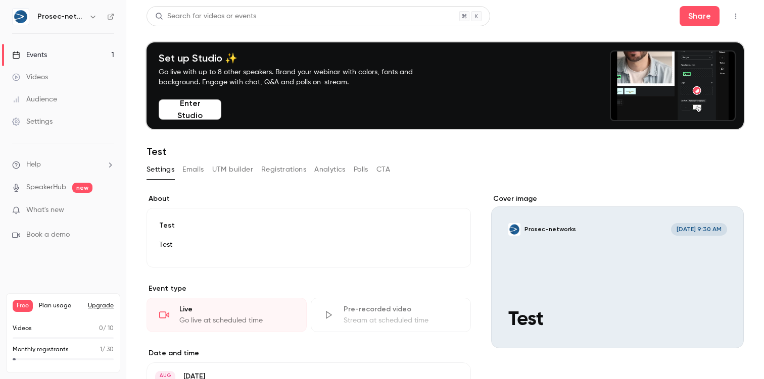
click at [189, 165] on button "Emails" at bounding box center [192, 170] width 21 height 16
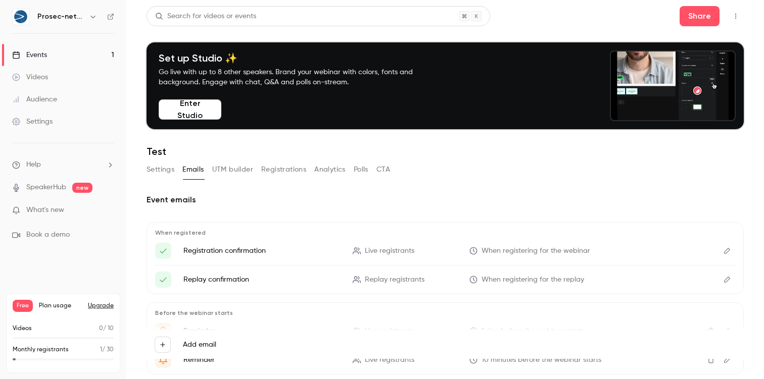
click at [241, 171] on button "UTM builder" at bounding box center [232, 170] width 41 height 16
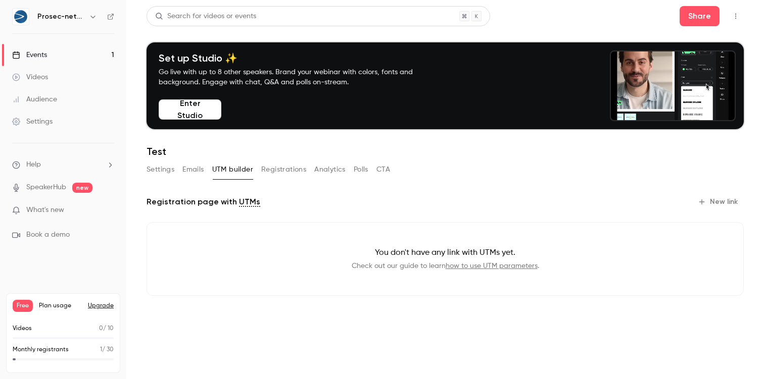
click at [271, 176] on button "Registrations" at bounding box center [283, 170] width 45 height 16
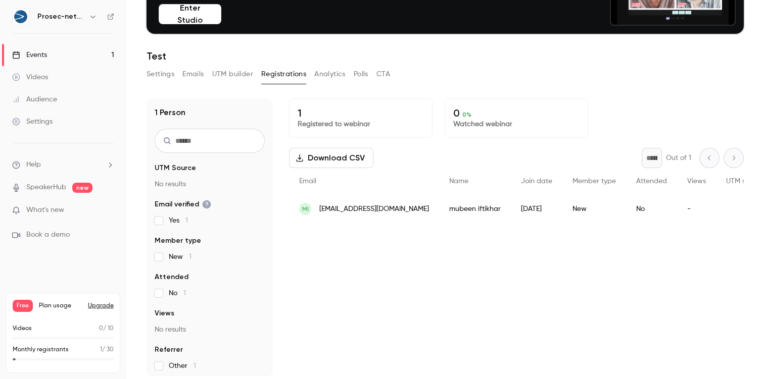
scroll to position [95, 0]
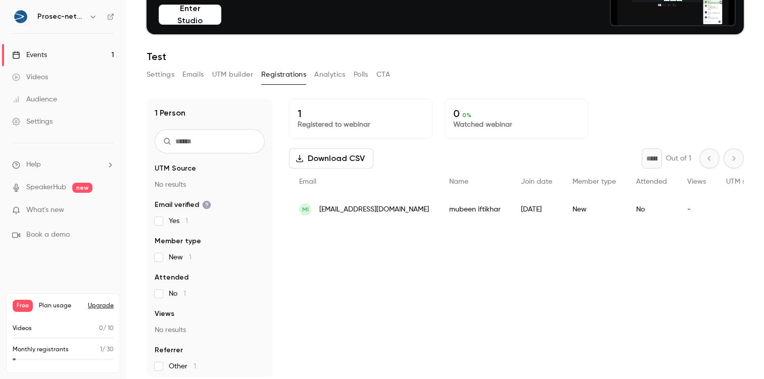
click at [324, 74] on button "Analytics" at bounding box center [329, 75] width 31 height 16
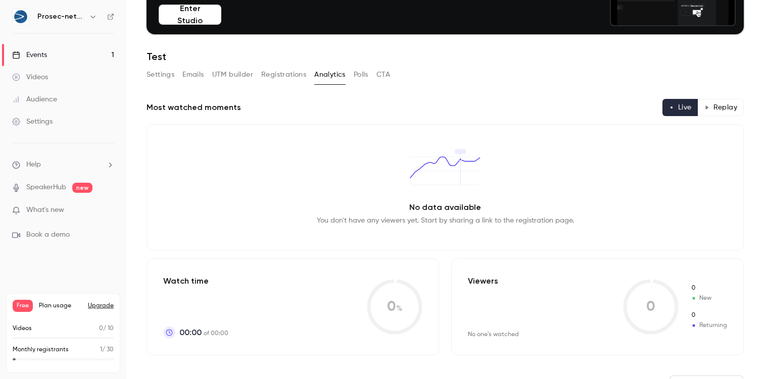
click at [359, 76] on button "Polls" at bounding box center [361, 75] width 15 height 16
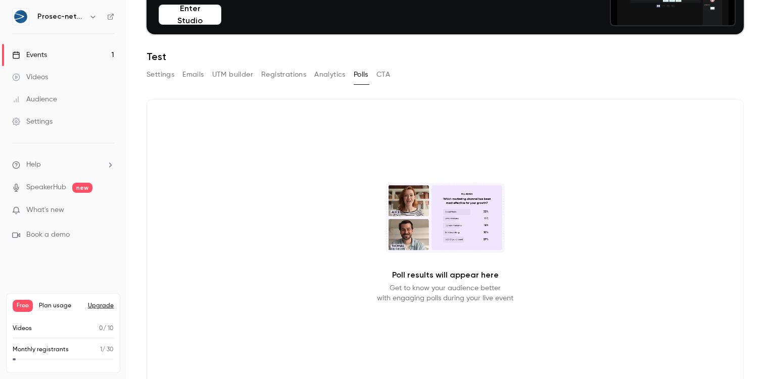
click at [386, 76] on button "CTA" at bounding box center [383, 75] width 14 height 16
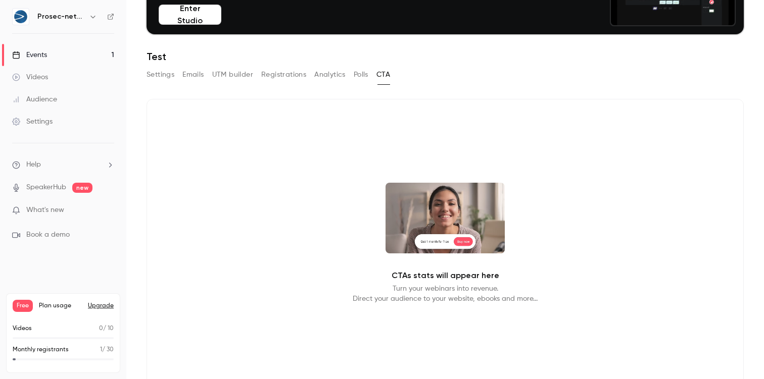
click at [156, 76] on button "Settings" at bounding box center [161, 75] width 28 height 16
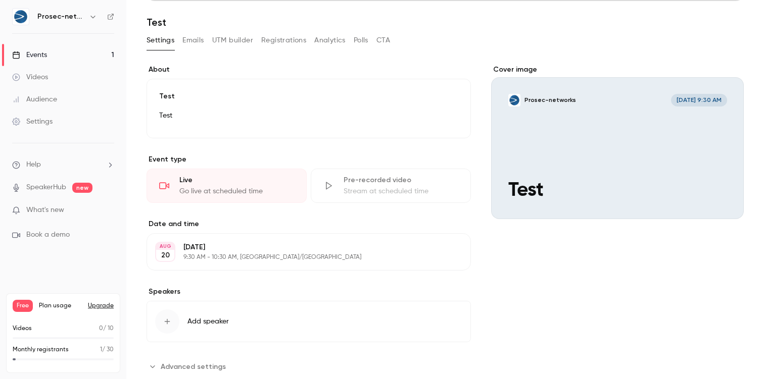
scroll to position [155, 0]
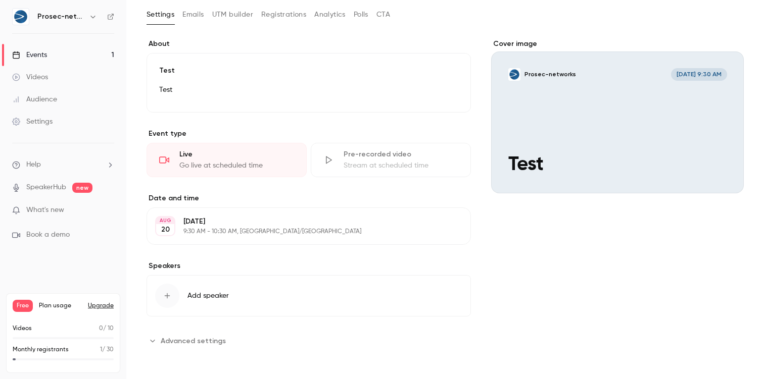
click at [59, 308] on span "Plan usage" at bounding box center [60, 306] width 43 height 8
click at [196, 13] on button "Emails" at bounding box center [192, 15] width 21 height 16
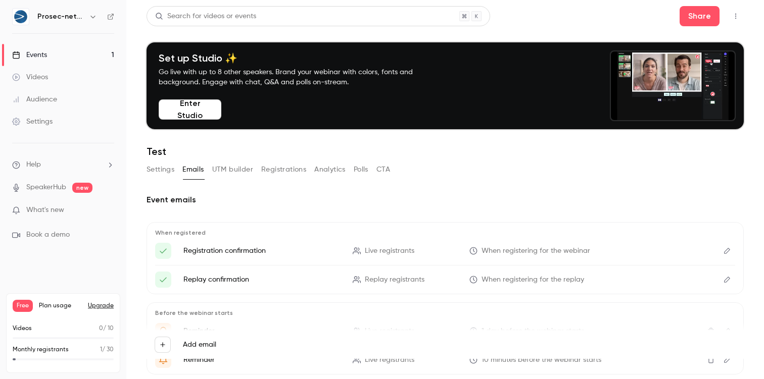
click at [168, 173] on button "Settings" at bounding box center [161, 170] width 28 height 16
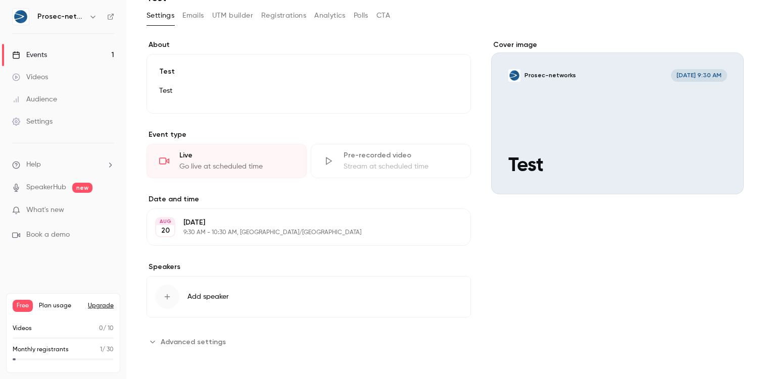
scroll to position [153, 0]
click at [591, 169] on div "Cover image" at bounding box center [617, 118] width 253 height 155
click at [0, 0] on input "Prosec-networks [DATE] 9:30 AM Test" at bounding box center [0, 0] width 0 height 0
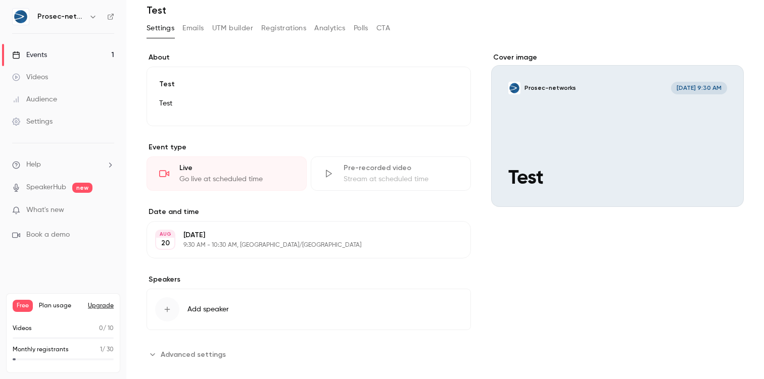
scroll to position [143, 0]
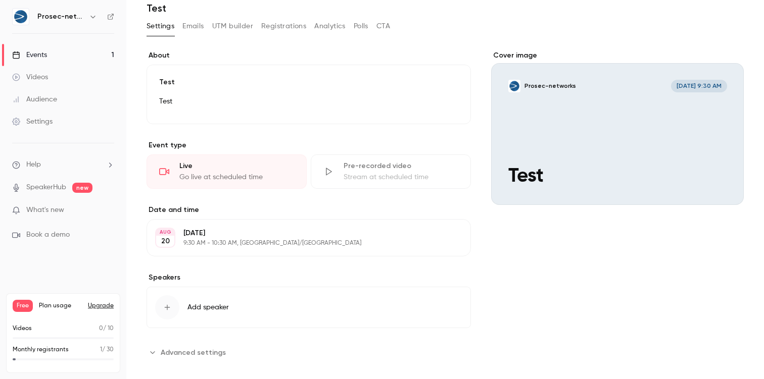
click at [210, 169] on div "Live" at bounding box center [236, 166] width 115 height 10
click at [238, 241] on p "9:30 AM - 10:30 AM, [GEOGRAPHIC_DATA]/[GEOGRAPHIC_DATA]" at bounding box center [300, 243] width 234 height 8
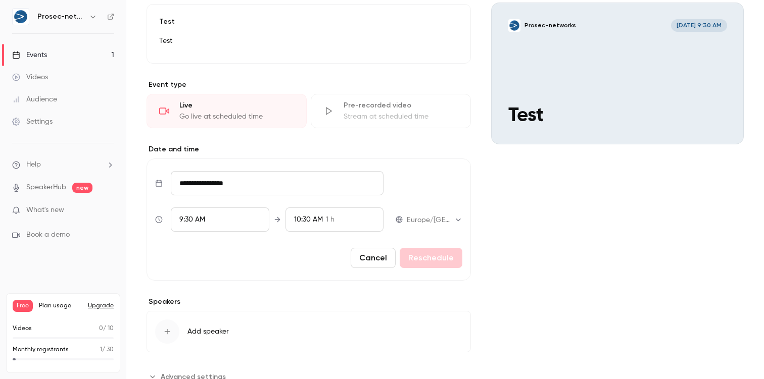
scroll to position [240, 0]
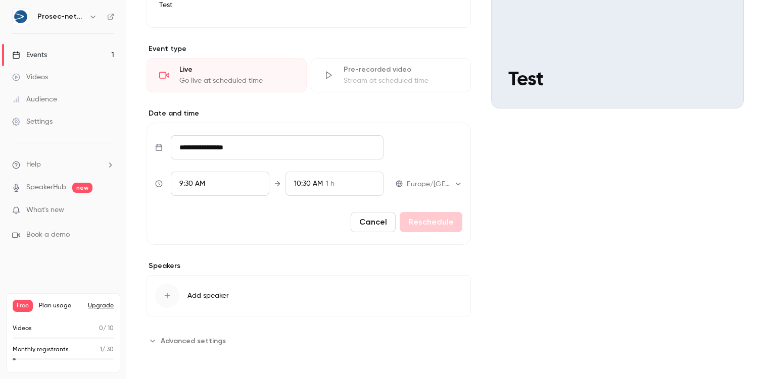
click at [373, 219] on button "Cancel" at bounding box center [373, 222] width 45 height 20
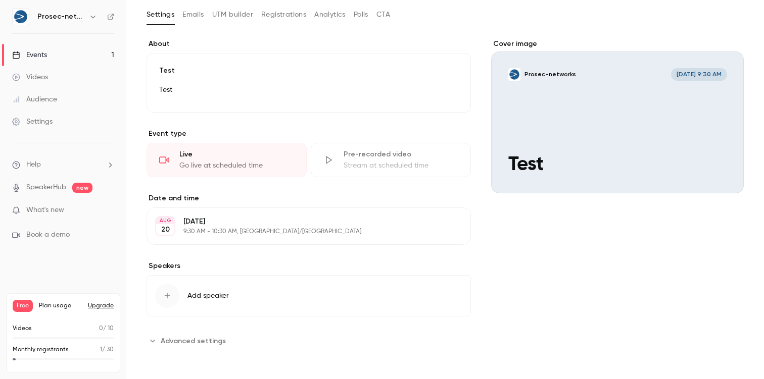
scroll to position [0, 0]
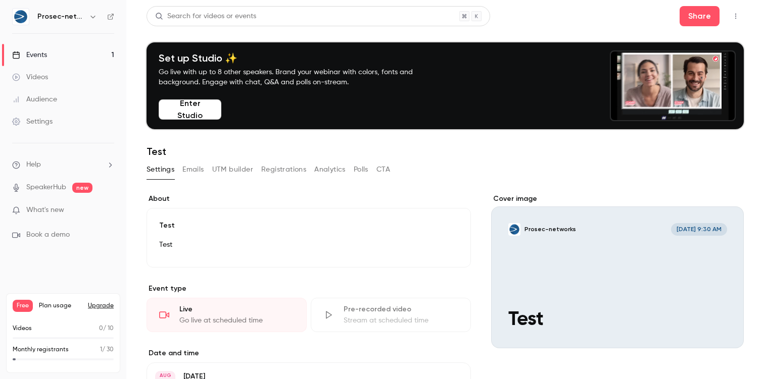
click at [183, 170] on button "Emails" at bounding box center [192, 170] width 21 height 16
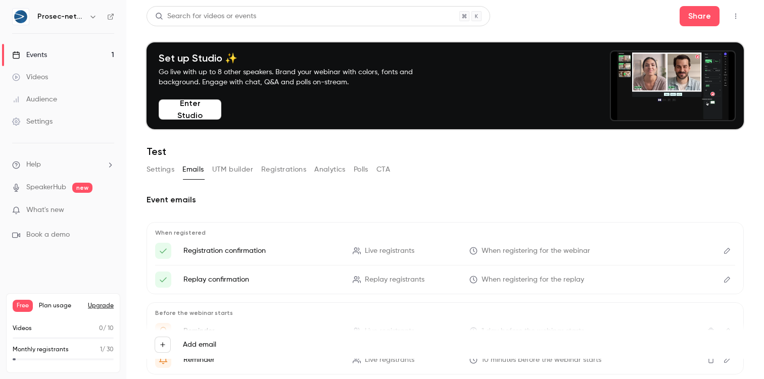
click at [229, 170] on button "UTM builder" at bounding box center [232, 170] width 41 height 16
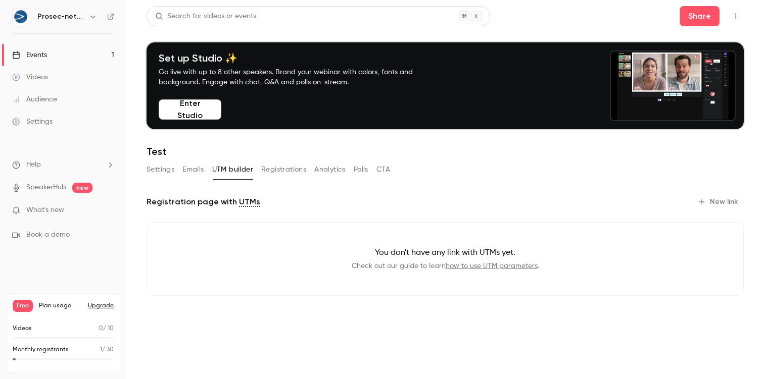
click at [287, 169] on button "Registrations" at bounding box center [283, 170] width 45 height 16
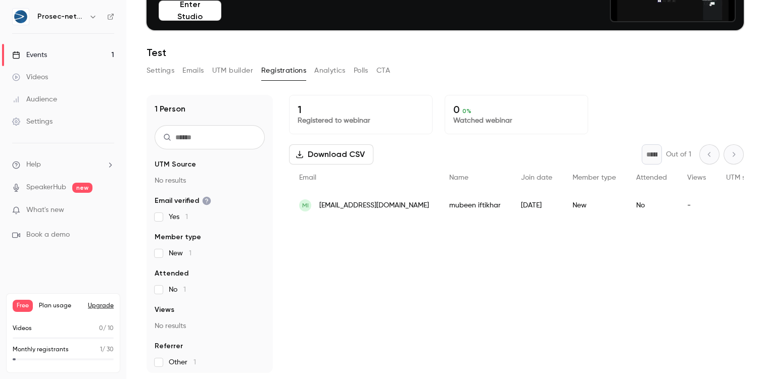
click at [403, 207] on span "[EMAIL_ADDRESS][DOMAIN_NAME]" at bounding box center [374, 206] width 110 height 11
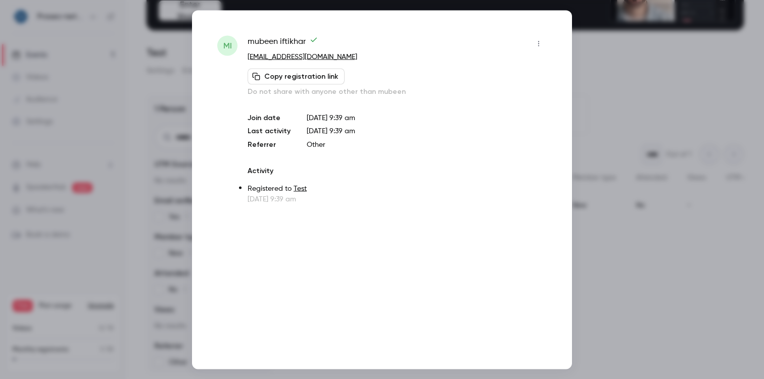
click at [541, 43] on icon "button" at bounding box center [538, 43] width 8 height 7
click at [610, 116] on div at bounding box center [382, 189] width 764 height 379
click at [174, 45] on div at bounding box center [382, 189] width 764 height 379
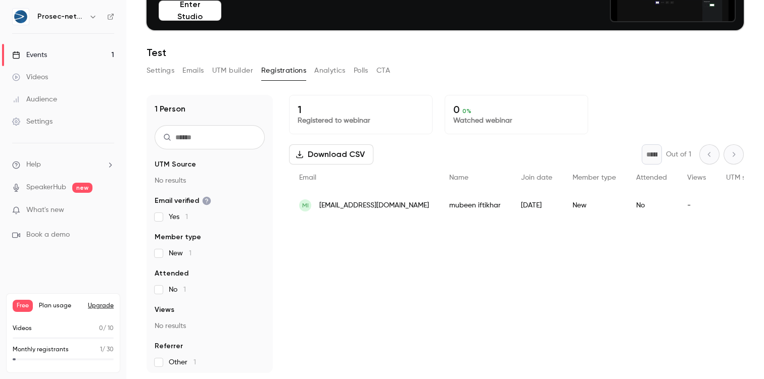
click at [325, 76] on button "Analytics" at bounding box center [329, 71] width 31 height 16
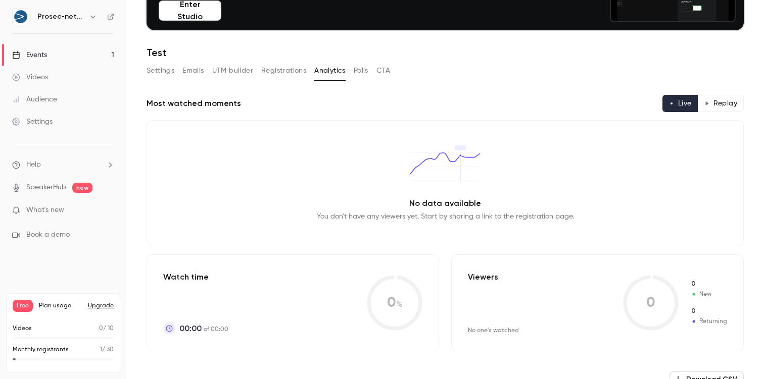
click at [350, 75] on div "Settings Emails UTM builder Registrations Analytics Polls CTA" at bounding box center [268, 71] width 243 height 16
click at [374, 74] on div "Settings Emails UTM builder Registrations Analytics Polls CTA" at bounding box center [268, 71] width 243 height 16
click at [362, 71] on button "Polls" at bounding box center [361, 71] width 15 height 16
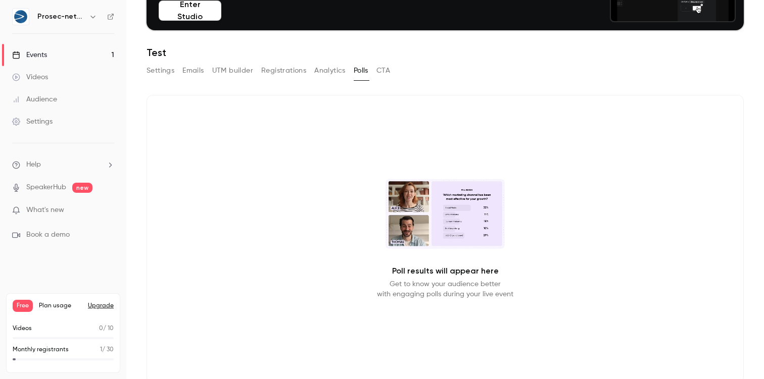
drag, startPoint x: 388, startPoint y: 72, endPoint x: 380, endPoint y: 73, distance: 8.1
click at [388, 72] on button "CTA" at bounding box center [383, 71] width 14 height 16
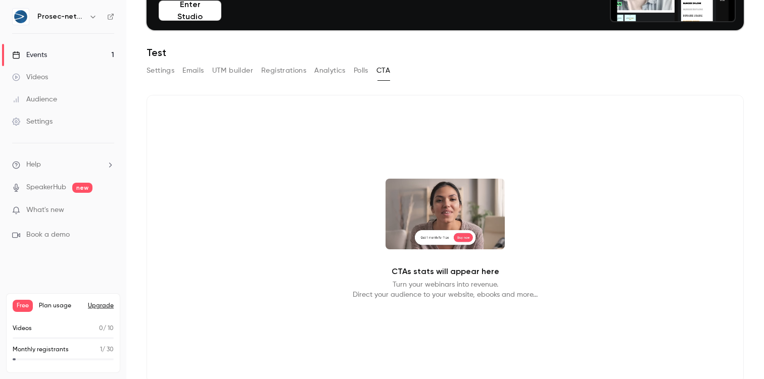
click at [319, 69] on button "Analytics" at bounding box center [329, 71] width 31 height 16
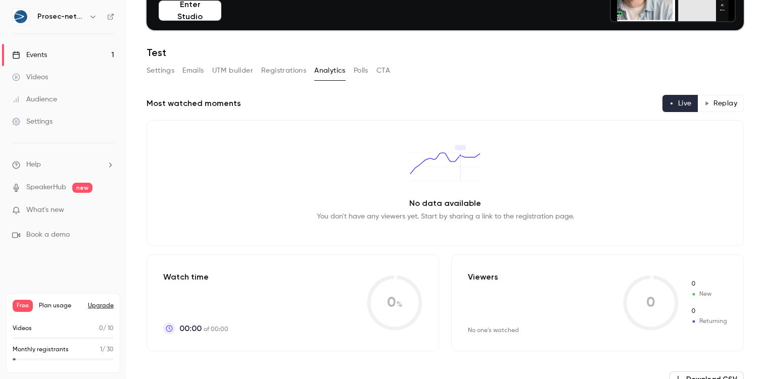
click at [282, 70] on button "Registrations" at bounding box center [283, 71] width 45 height 16
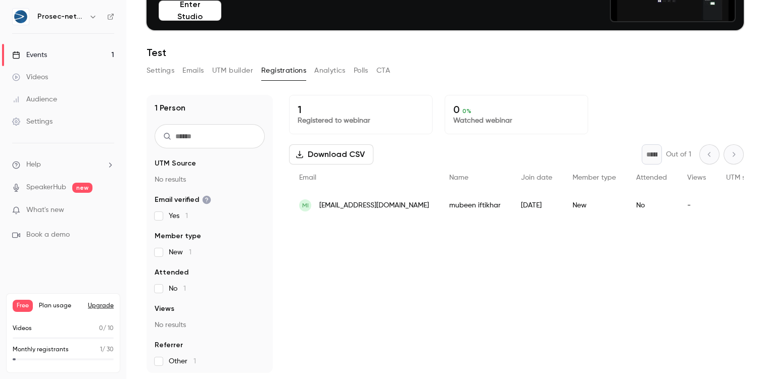
scroll to position [3, 0]
drag, startPoint x: 160, startPoint y: 350, endPoint x: 163, endPoint y: 362, distance: 12.5
click at [161, 351] on fieldset "Referrer Other 1" at bounding box center [210, 352] width 110 height 26
click at [163, 365] on div "1 Person UTM Source No results Email verified Yes 1 Member type New 1 Attended …" at bounding box center [210, 234] width 126 height 278
click at [266, 72] on button "Registrations" at bounding box center [283, 71] width 45 height 16
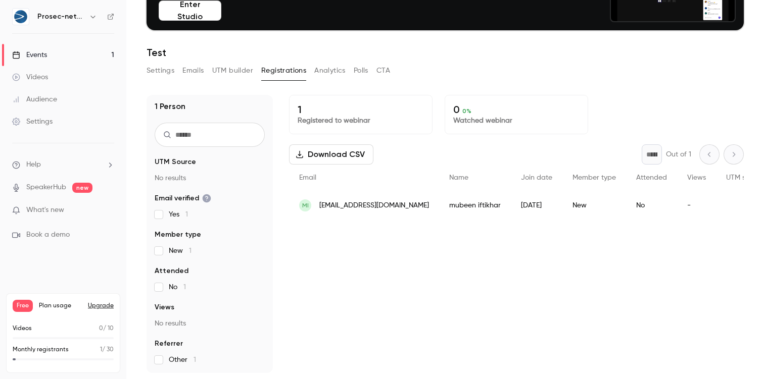
click at [250, 72] on button "UTM builder" at bounding box center [232, 71] width 41 height 16
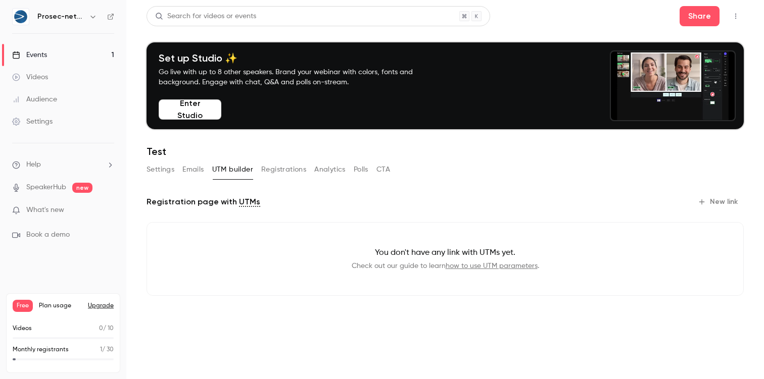
click at [184, 178] on div "Settings Emails UTM builder Registrations Analytics Polls CTA" at bounding box center [268, 172] width 243 height 20
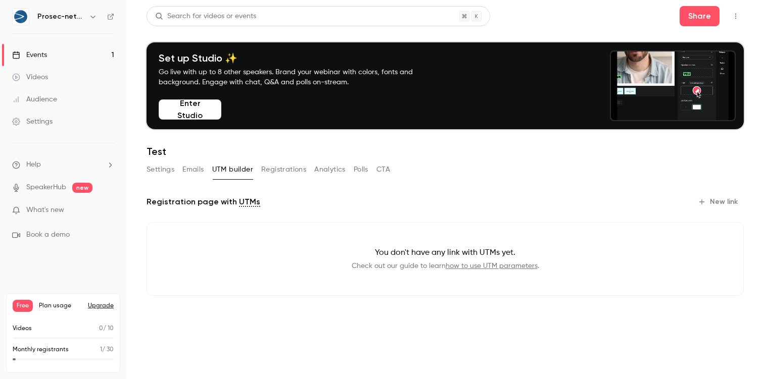
click at [205, 165] on div "Settings Emails UTM builder Registrations Analytics Polls CTA" at bounding box center [268, 170] width 243 height 16
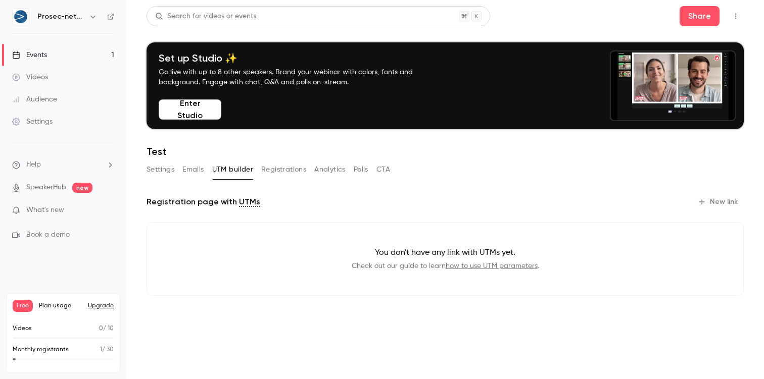
click at [199, 168] on button "Emails" at bounding box center [192, 170] width 21 height 16
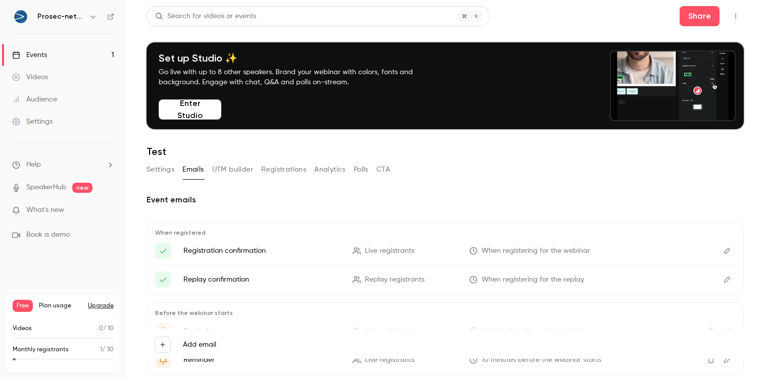
click at [158, 173] on button "Settings" at bounding box center [161, 170] width 28 height 16
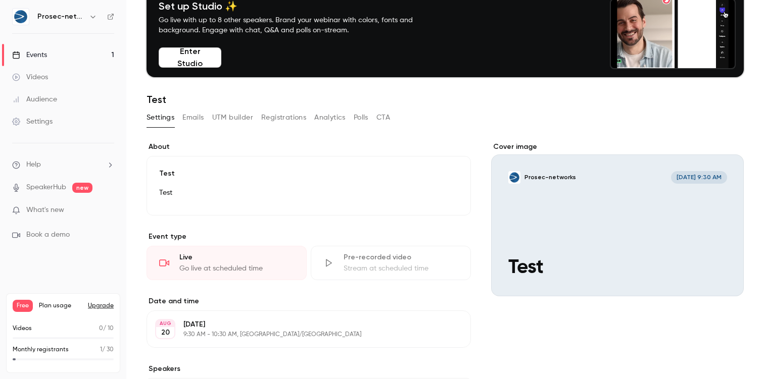
scroll to position [50, 0]
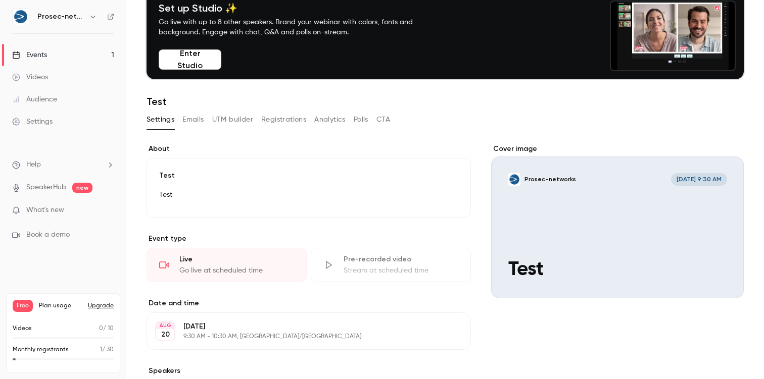
click at [311, 127] on div "Settings Emails UTM builder Registrations Analytics Polls CTA" at bounding box center [268, 120] width 243 height 16
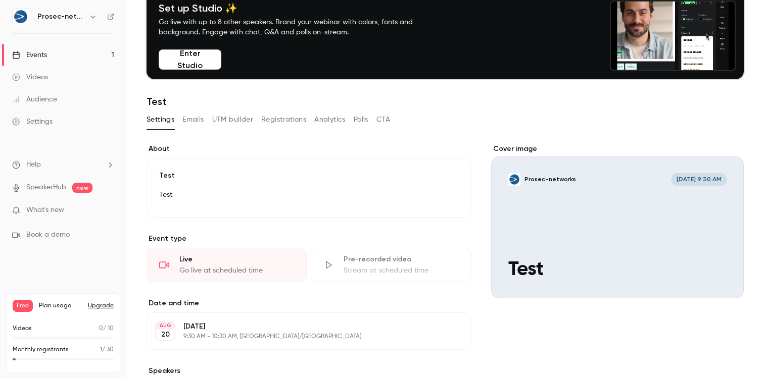
click at [297, 119] on button "Registrations" at bounding box center [283, 120] width 45 height 16
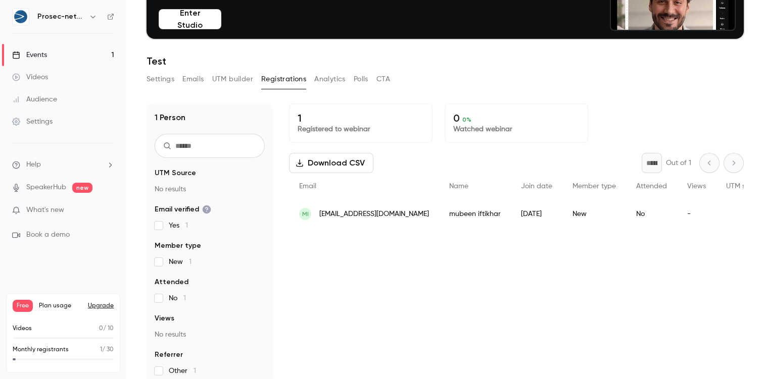
scroll to position [99, 0]
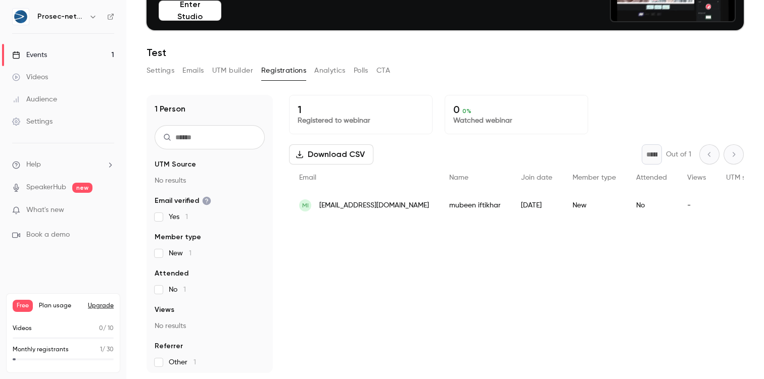
click at [658, 199] on div "No" at bounding box center [651, 205] width 51 height 28
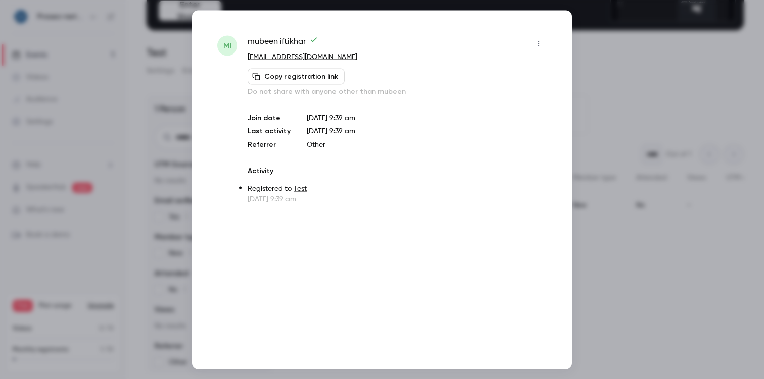
click at [608, 58] on div at bounding box center [382, 189] width 764 height 379
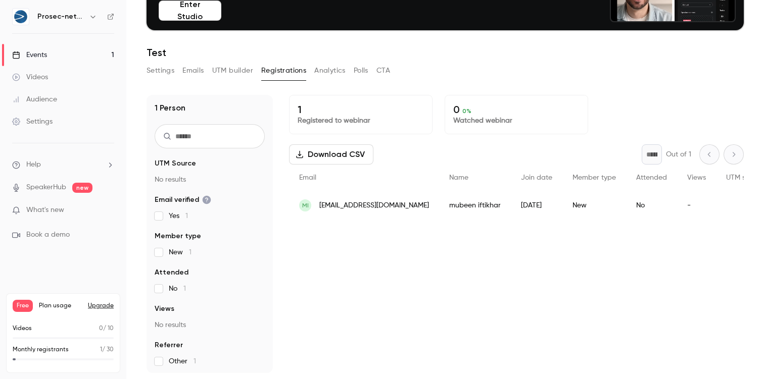
scroll to position [0, 0]
click at [319, 75] on button "Analytics" at bounding box center [329, 71] width 31 height 16
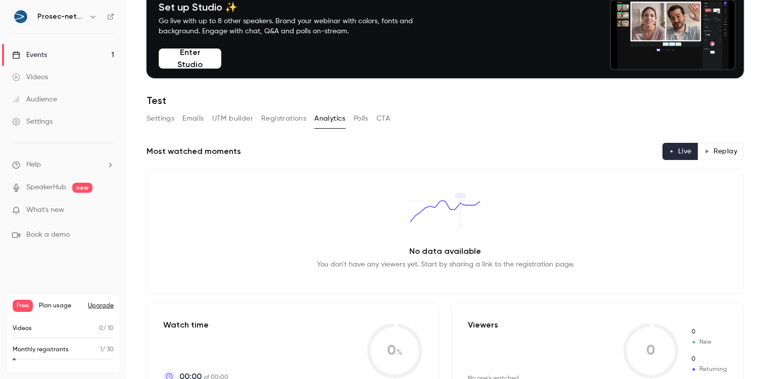
scroll to position [4, 0]
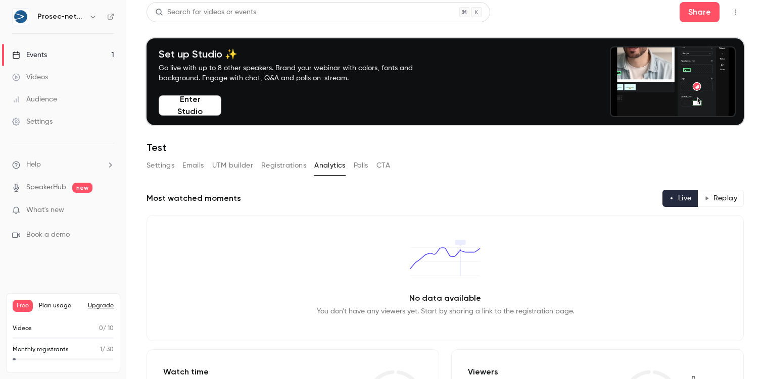
click at [362, 159] on button "Polls" at bounding box center [361, 166] width 15 height 16
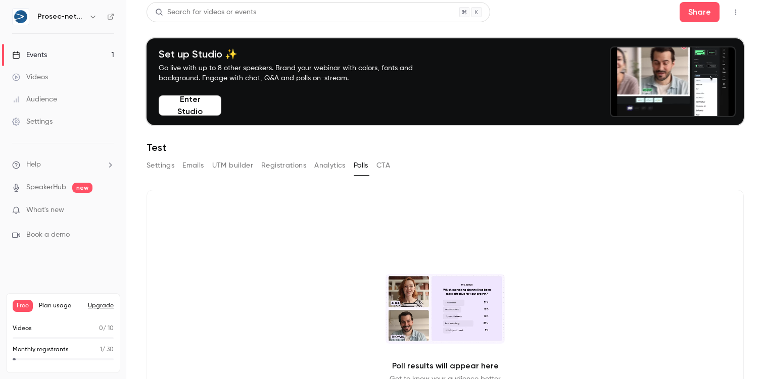
click at [386, 162] on button "CTA" at bounding box center [383, 166] width 14 height 16
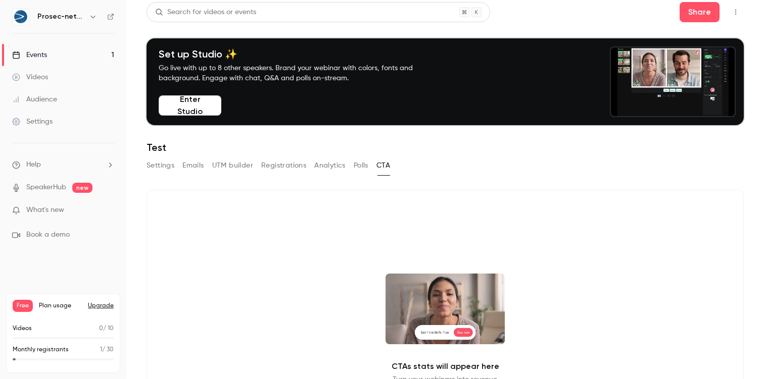
click at [299, 167] on button "Registrations" at bounding box center [283, 166] width 45 height 16
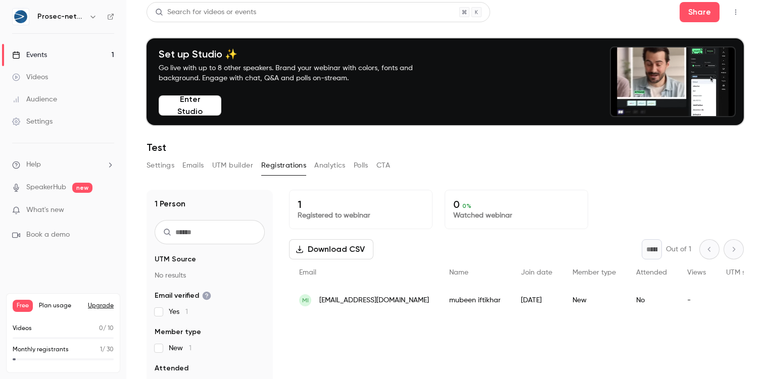
click at [247, 166] on button "UTM builder" at bounding box center [232, 166] width 41 height 16
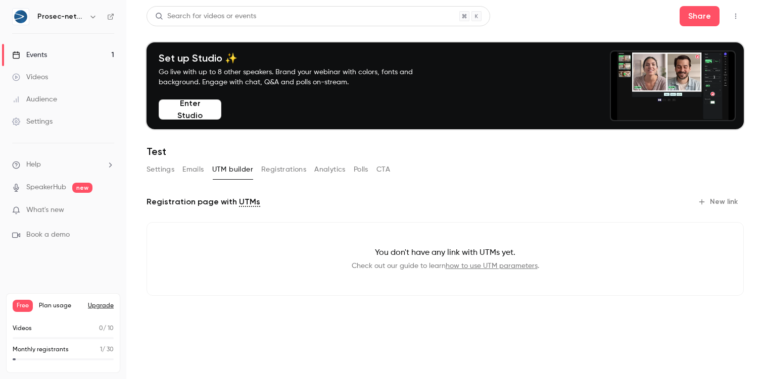
click at [193, 167] on button "Emails" at bounding box center [192, 170] width 21 height 16
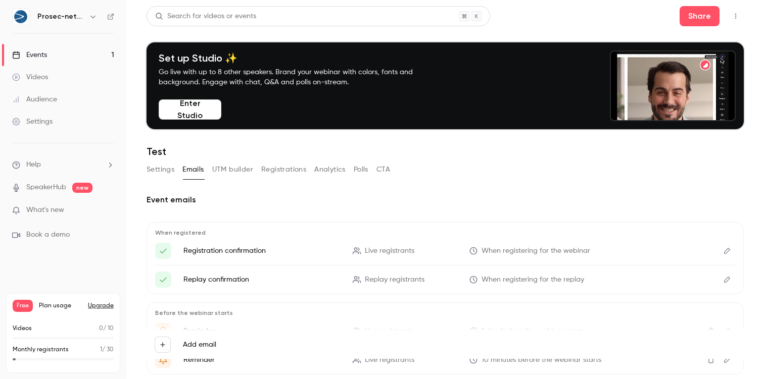
click at [154, 168] on button "Settings" at bounding box center [161, 170] width 28 height 16
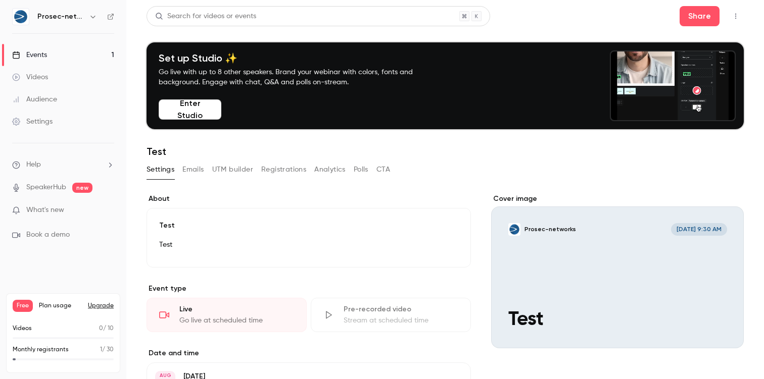
click at [83, 22] on div "Prosec-networks" at bounding box center [68, 17] width 62 height 12
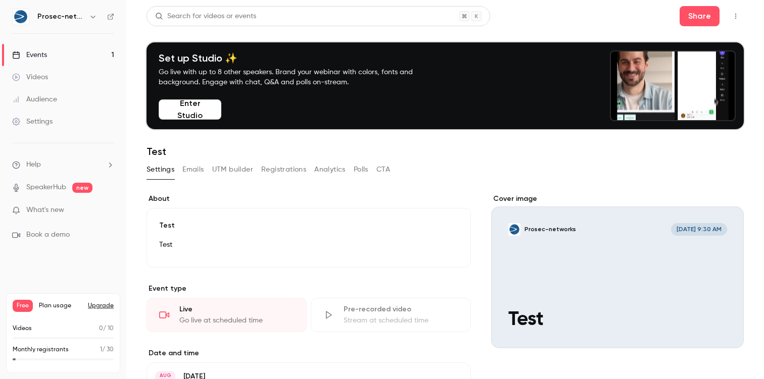
click at [82, 16] on h6 "Prosec-networks" at bounding box center [60, 17] width 47 height 10
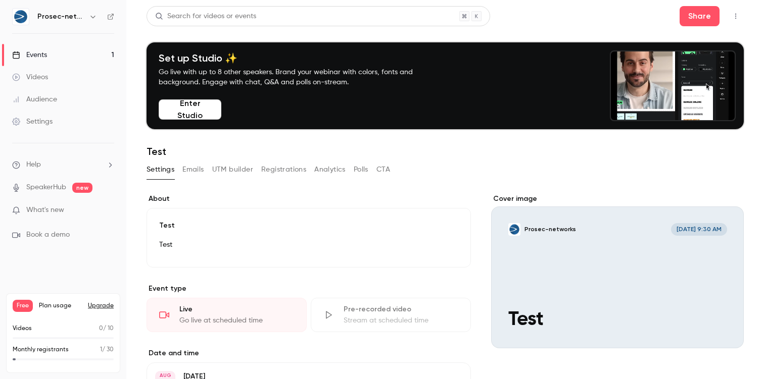
click at [91, 17] on icon "button" at bounding box center [93, 17] width 8 height 8
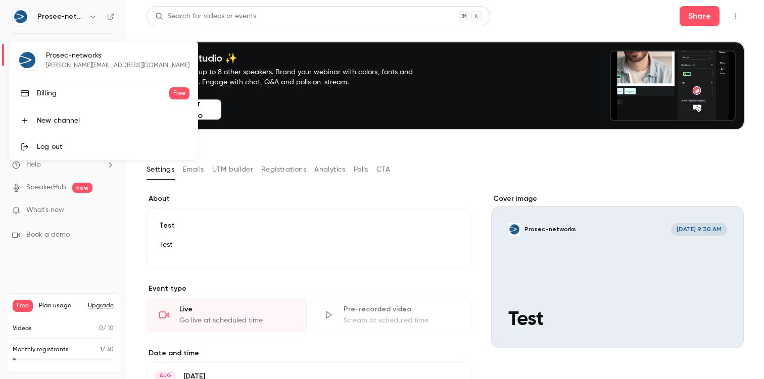
click at [90, 17] on div at bounding box center [382, 189] width 764 height 379
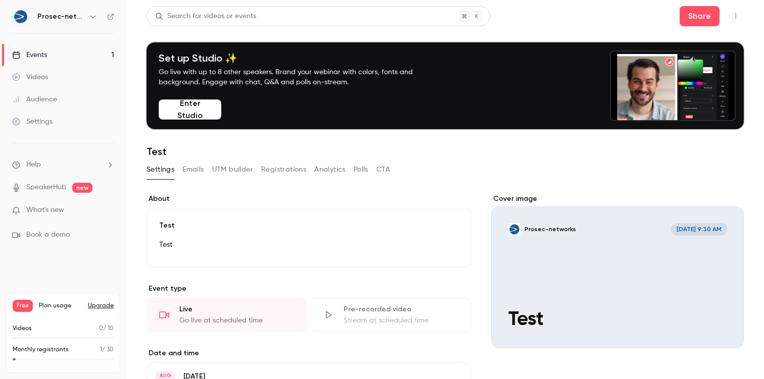
click at [60, 76] on link "Videos" at bounding box center [63, 77] width 126 height 22
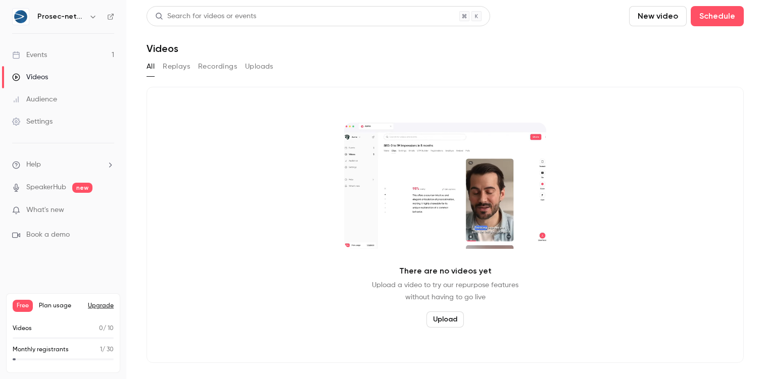
click at [178, 68] on button "Replays" at bounding box center [176, 67] width 27 height 16
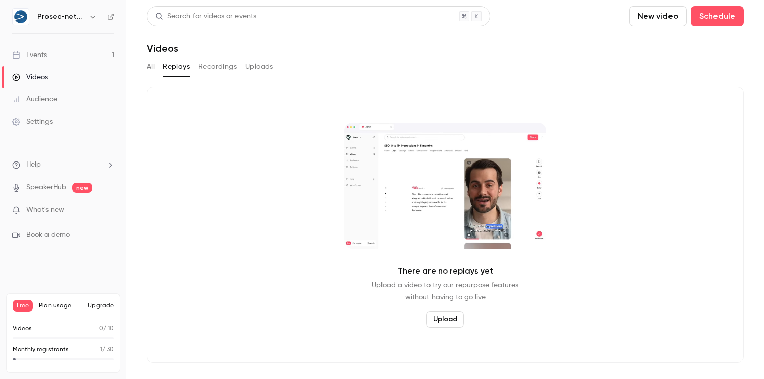
click at [213, 66] on button "Recordings" at bounding box center [217, 67] width 39 height 16
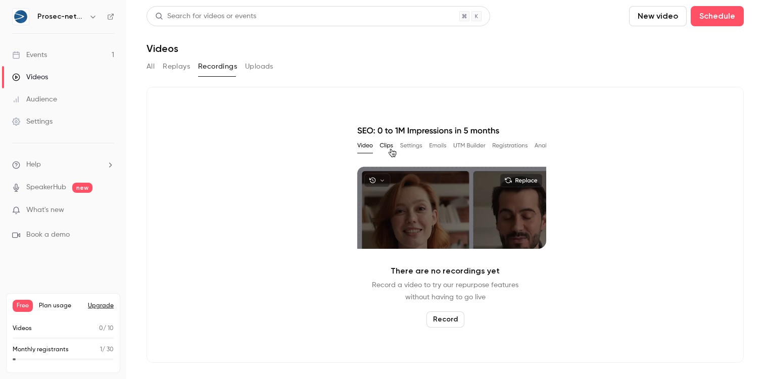
click at [262, 64] on button "Uploads" at bounding box center [259, 67] width 28 height 16
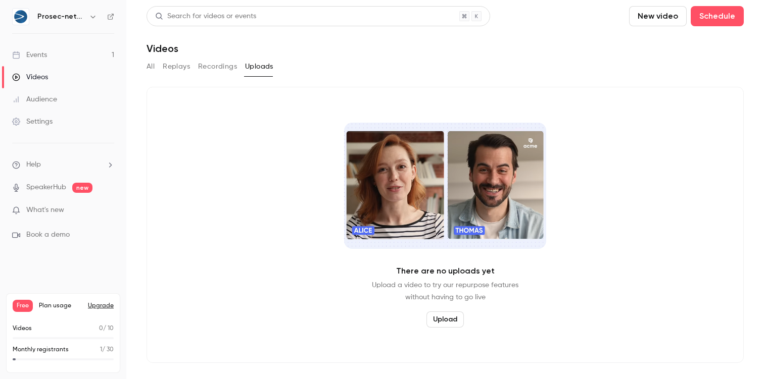
click at [210, 67] on button "Recordings" at bounding box center [217, 67] width 39 height 16
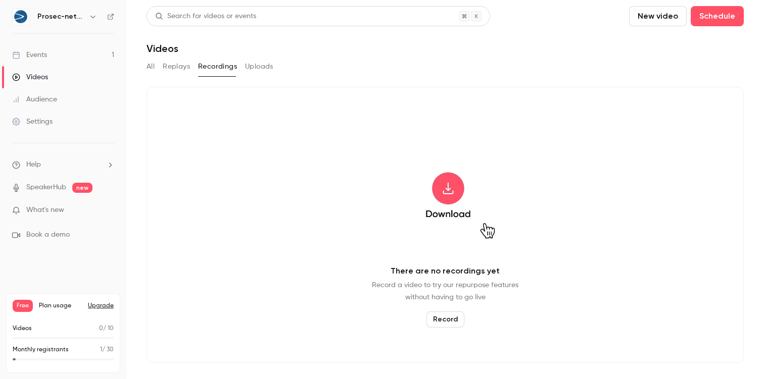
click at [174, 68] on button "Replays" at bounding box center [176, 67] width 27 height 16
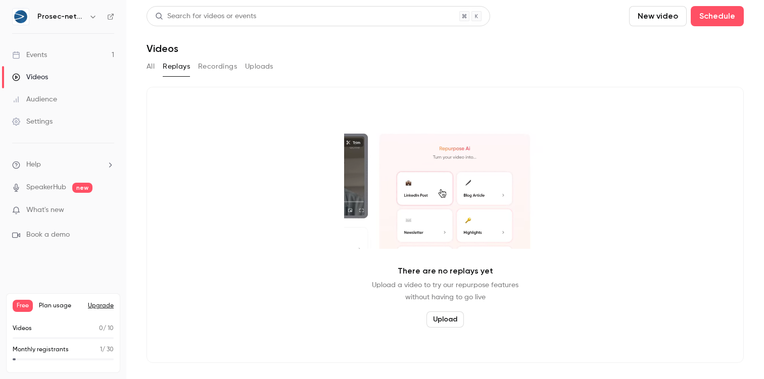
click at [156, 68] on div "All Replays Recordings Uploads" at bounding box center [445, 67] width 597 height 16
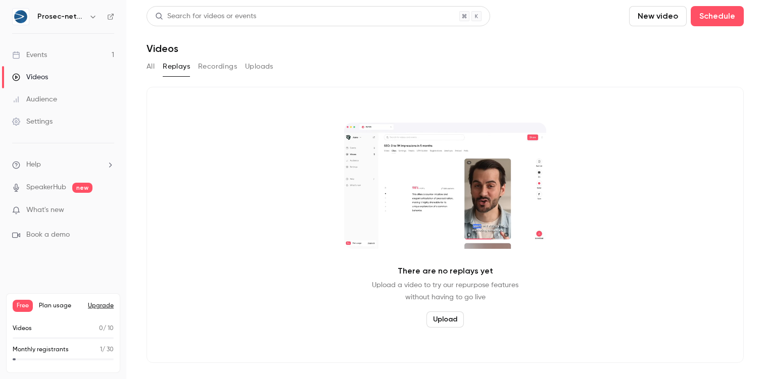
click at [153, 67] on button "All" at bounding box center [151, 67] width 8 height 16
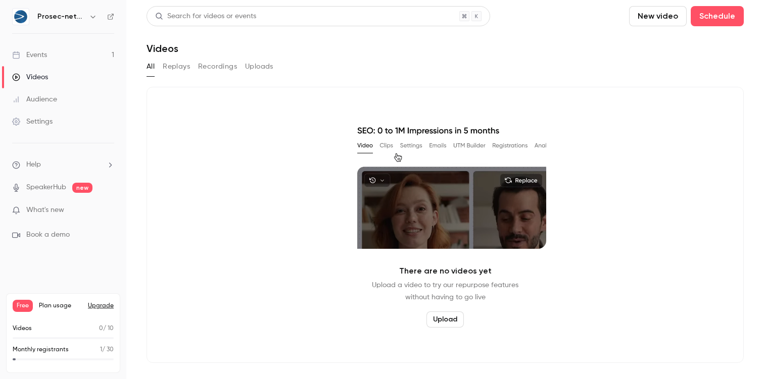
click at [171, 68] on button "Replays" at bounding box center [176, 67] width 27 height 16
click at [148, 70] on button "All" at bounding box center [151, 67] width 8 height 16
click at [452, 317] on button "Upload" at bounding box center [444, 320] width 37 height 16
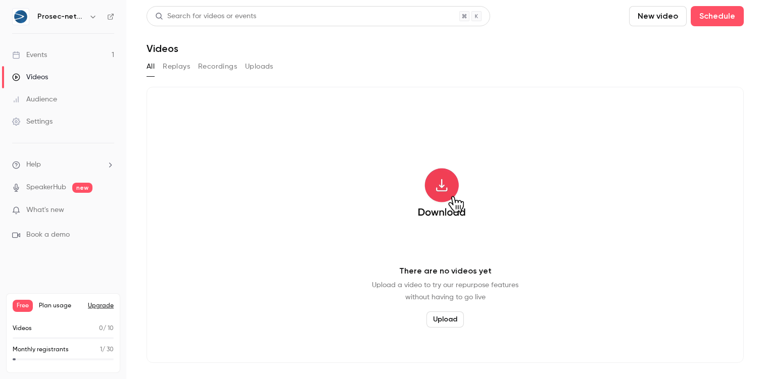
click at [62, 115] on link "Settings" at bounding box center [63, 122] width 126 height 22
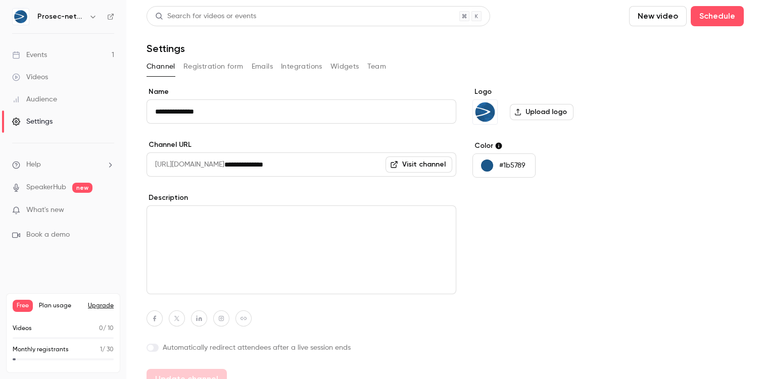
click at [50, 102] on div "Audience" at bounding box center [34, 99] width 45 height 10
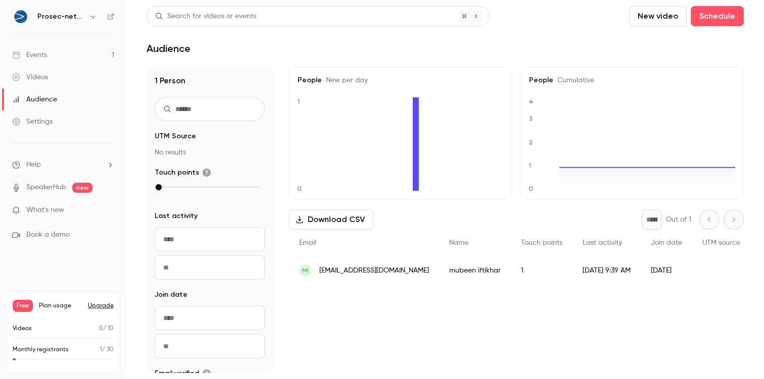
click at [49, 118] on div "Settings" at bounding box center [32, 122] width 40 height 10
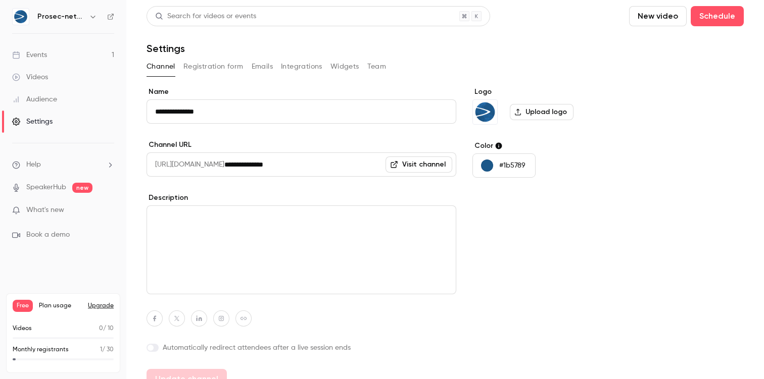
click at [42, 77] on div "Videos" at bounding box center [30, 77] width 36 height 10
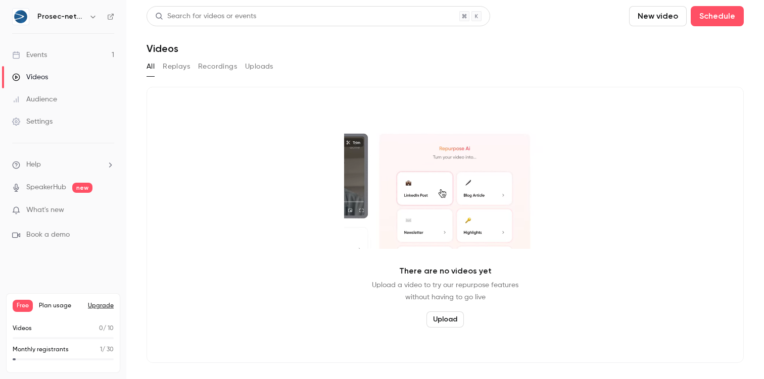
click at [51, 191] on link "SpeakerHub" at bounding box center [46, 187] width 40 height 11
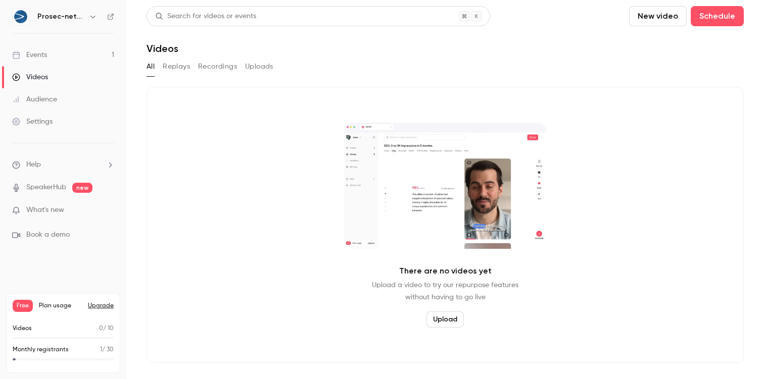
click at [177, 72] on button "Replays" at bounding box center [176, 67] width 27 height 16
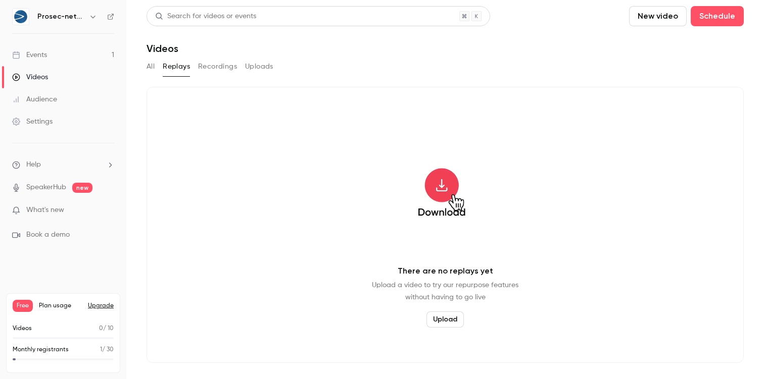
click at [214, 66] on button "Recordings" at bounding box center [217, 67] width 39 height 16
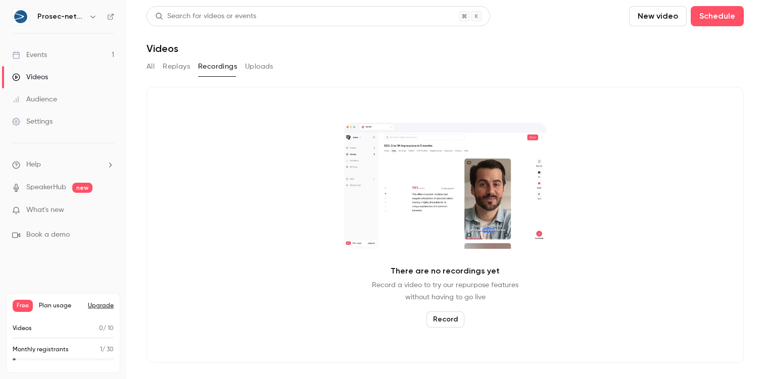
click at [153, 73] on button "All" at bounding box center [151, 67] width 8 height 16
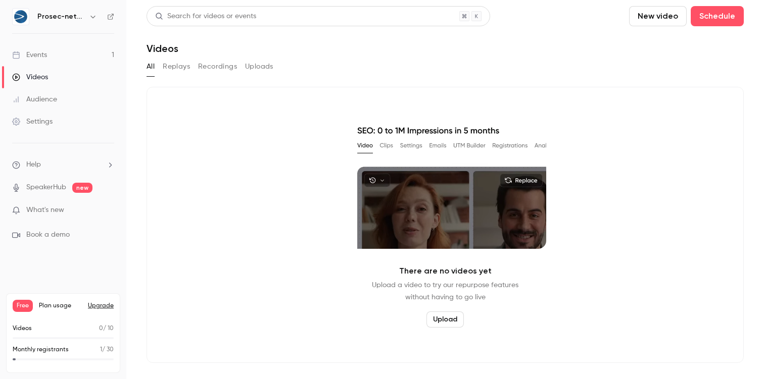
click at [29, 57] on div "Events" at bounding box center [29, 55] width 35 height 10
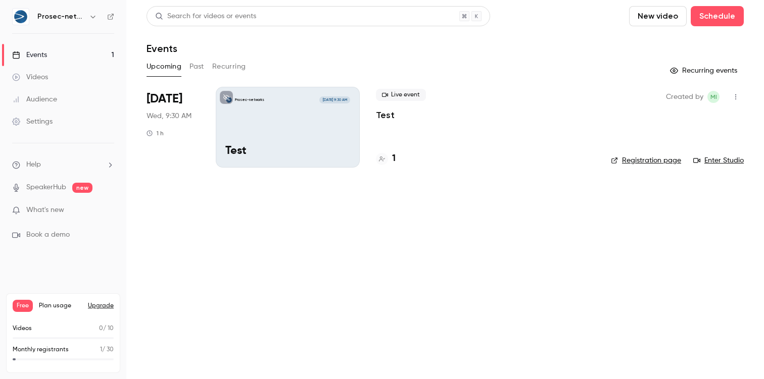
click at [734, 96] on icon "button" at bounding box center [736, 96] width 8 height 7
click at [537, 199] on div at bounding box center [382, 189] width 764 height 379
click at [247, 118] on div "Prosec-networks [DATE] 9:30 AM Test" at bounding box center [288, 127] width 144 height 81
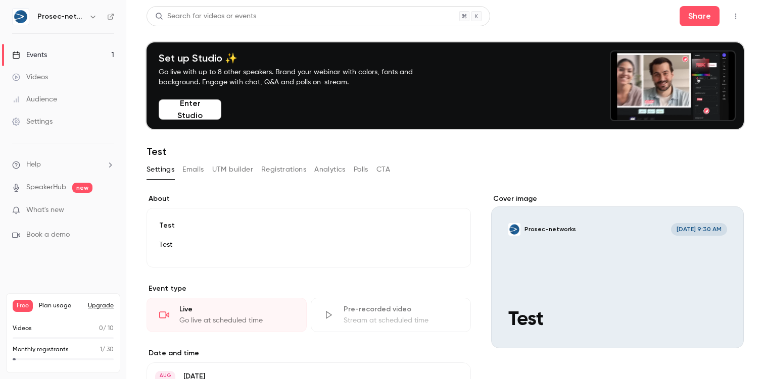
click at [192, 107] on button "Enter Studio" at bounding box center [190, 110] width 63 height 20
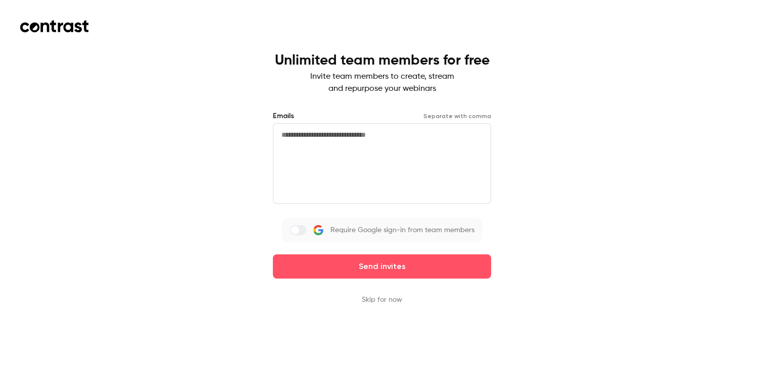
click at [191, 138] on div "Unlimited team members for free Invite team members to create, stream and repur…" at bounding box center [382, 189] width 764 height 379
click at [73, 33] on header at bounding box center [381, 36] width 723 height 32
click at [71, 29] on icon at bounding box center [68, 28] width 10 height 10
